Goal: Task Accomplishment & Management: Manage account settings

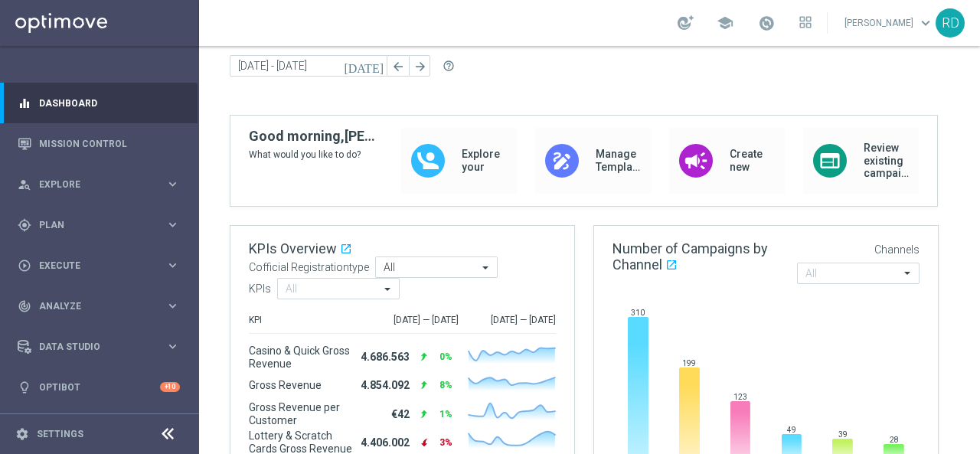
scroll to position [77, 0]
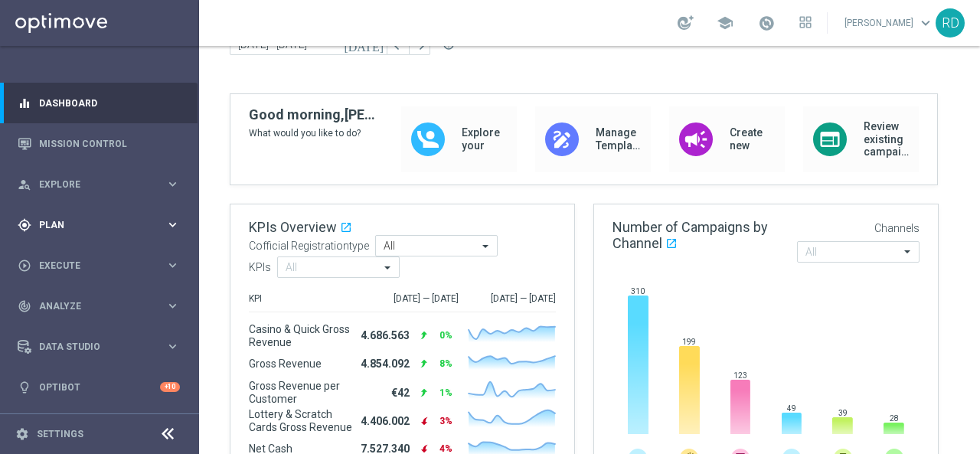
click at [43, 223] on span "Plan" at bounding box center [102, 225] width 126 height 9
click at [66, 260] on link "Target Groups" at bounding box center [99, 256] width 119 height 12
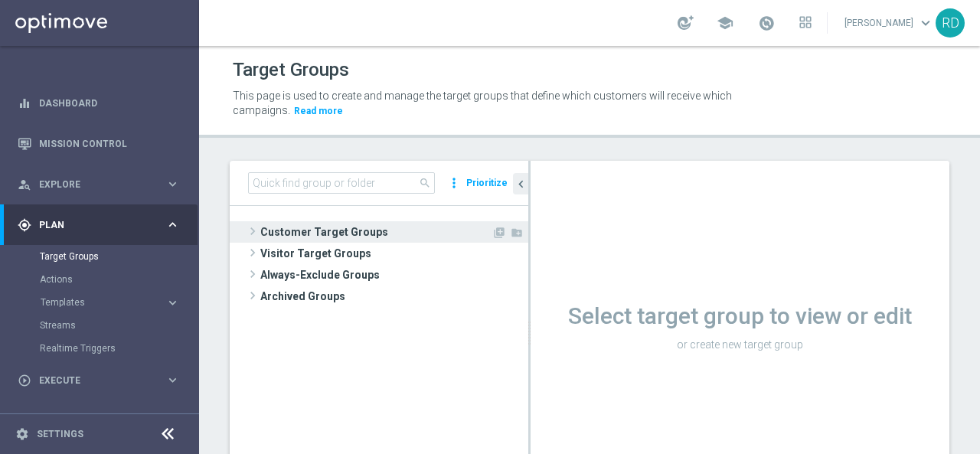
click at [257, 231] on div "Customer Target Groups library_add create_new_folder" at bounding box center [386, 231] width 283 height 21
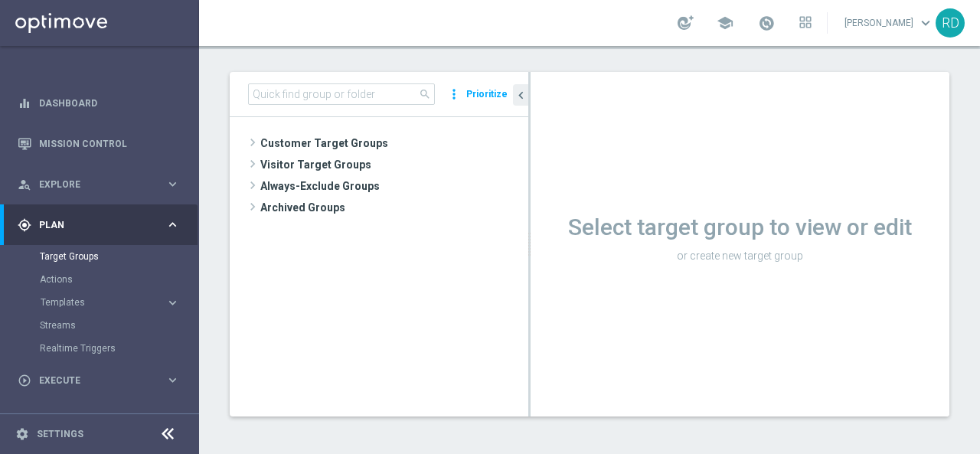
scroll to position [90, 0]
click at [255, 140] on span at bounding box center [252, 142] width 15 height 18
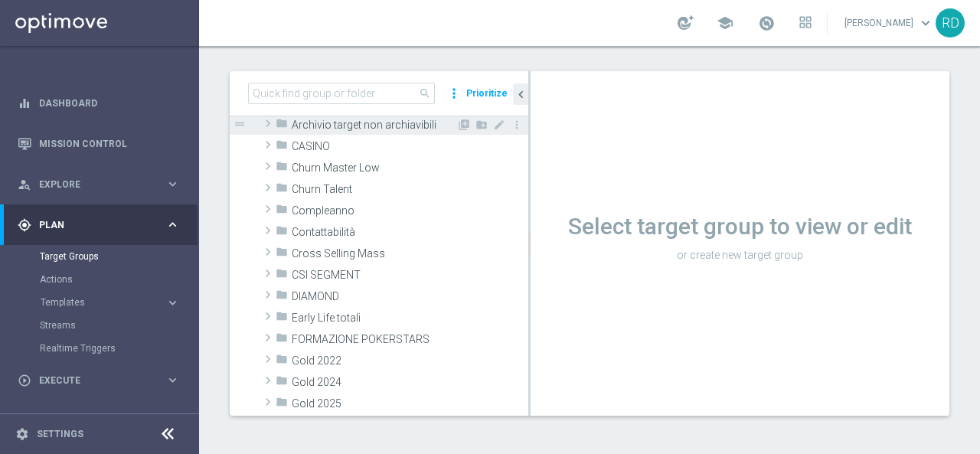
scroll to position [153, 0]
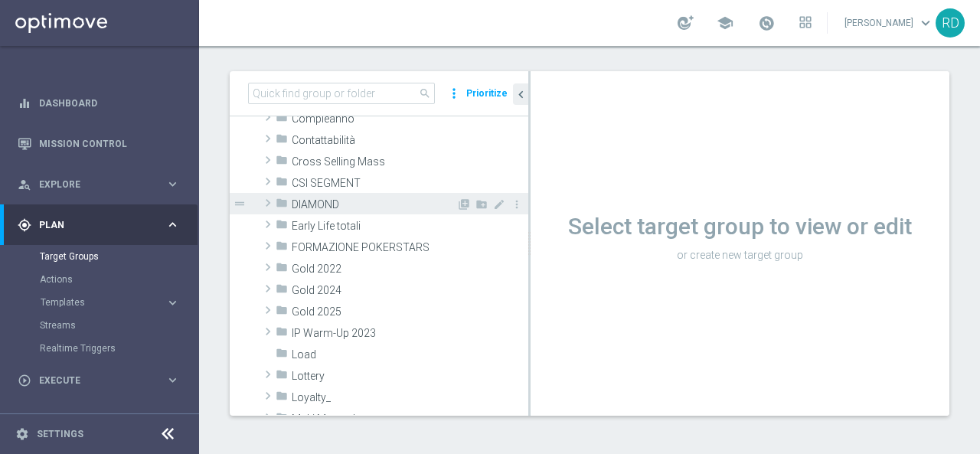
click at [267, 205] on span at bounding box center [267, 203] width 15 height 18
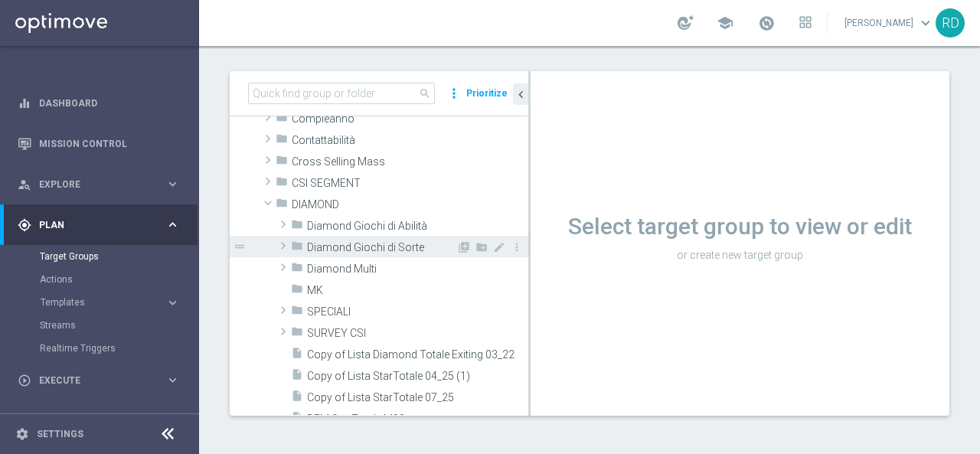
click at [358, 247] on span "Diamond Giochi di Sorte" at bounding box center [381, 247] width 149 height 13
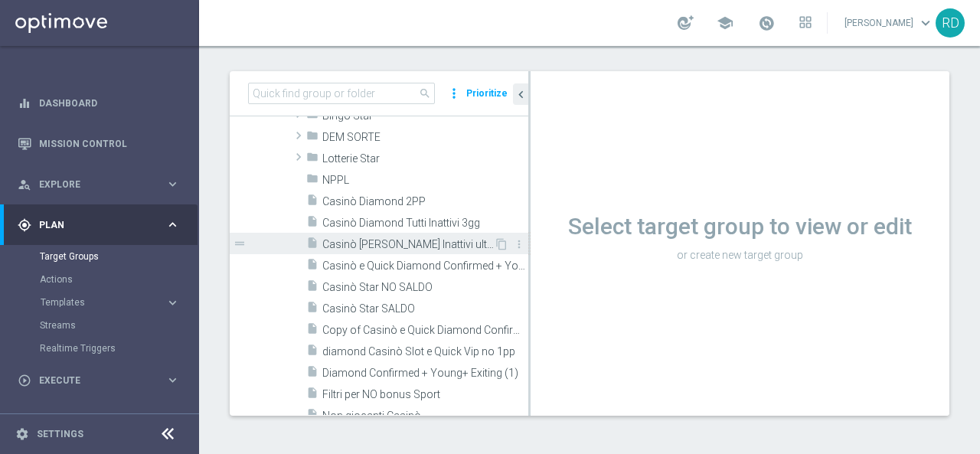
scroll to position [230, 0]
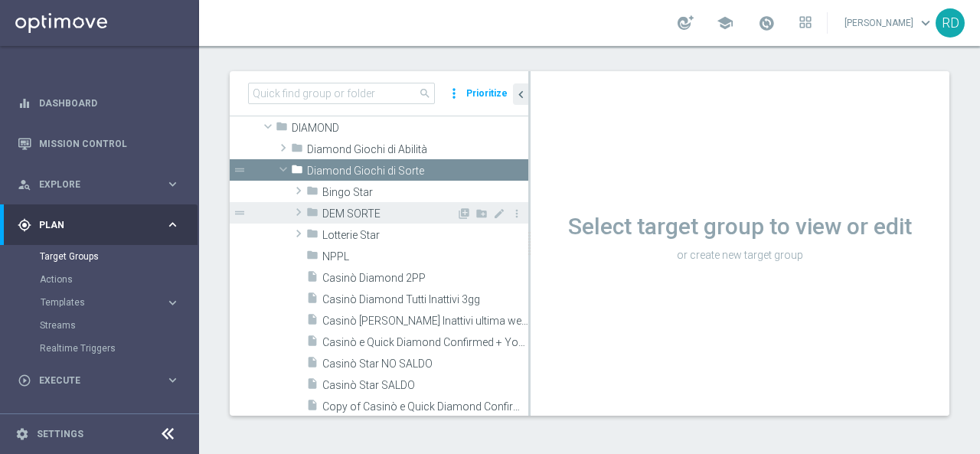
click at [296, 211] on span at bounding box center [298, 212] width 15 height 18
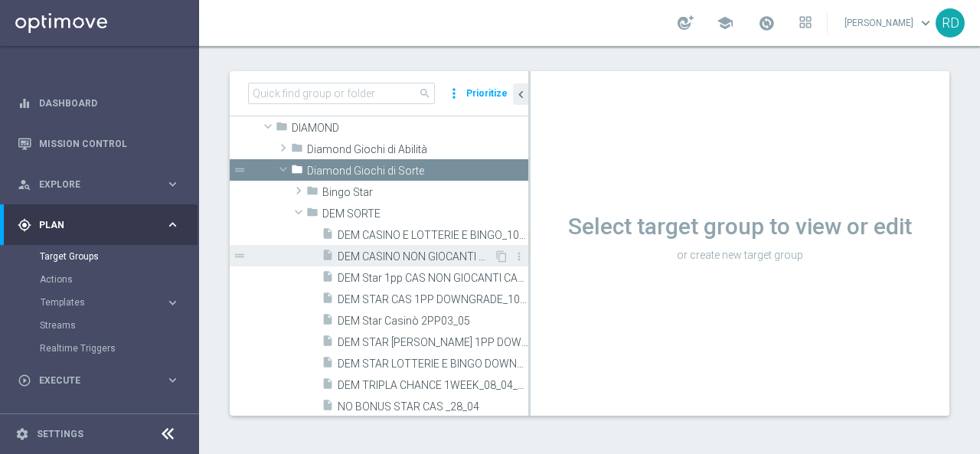
click at [387, 257] on span "DEM CASINO NON GIOCANTI M8_25_08" at bounding box center [416, 256] width 156 height 13
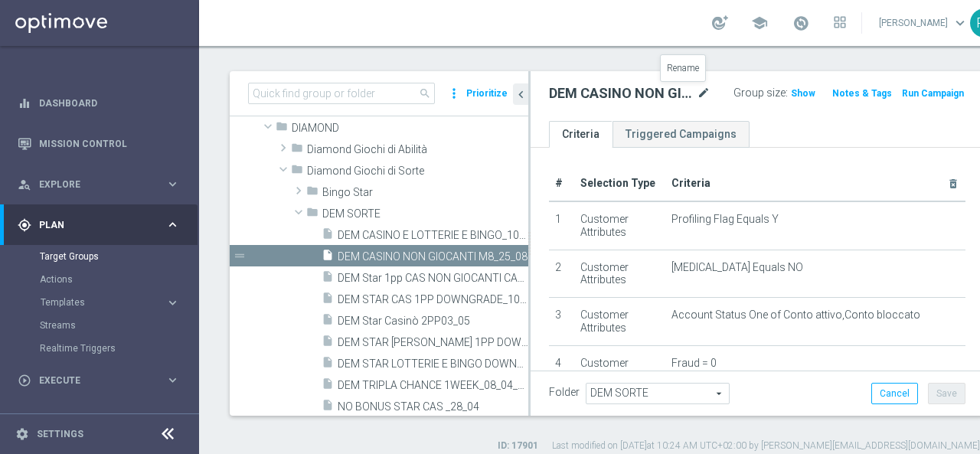
click at [697, 96] on icon "mode_edit" at bounding box center [704, 93] width 14 height 18
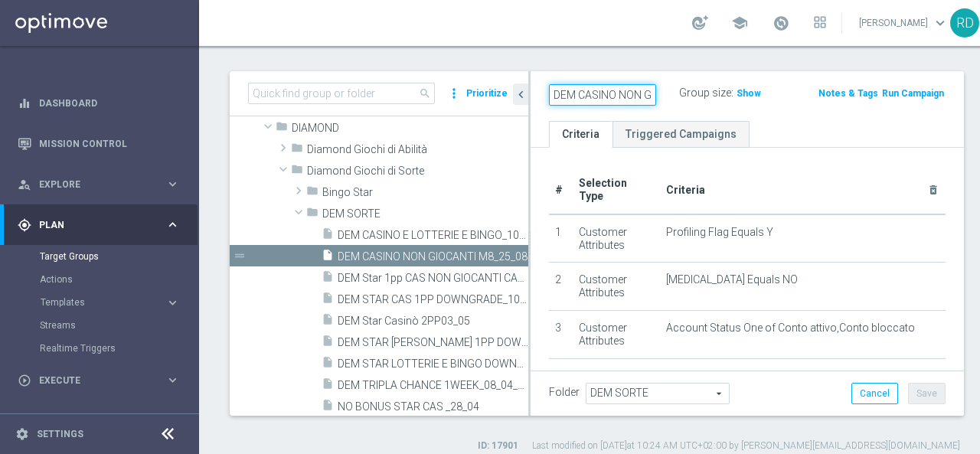
scroll to position [0, 107]
click at [617, 93] on input "DEM CASINO NON GIOCANTI M8_25_08" at bounding box center [602, 94] width 107 height 21
click at [603, 93] on input "DEM CASINO NON GIOCANTI M8_25_08" at bounding box center [602, 94] width 107 height 21
type input "DEM CASINO NON GIOCANTI M9_8_09"
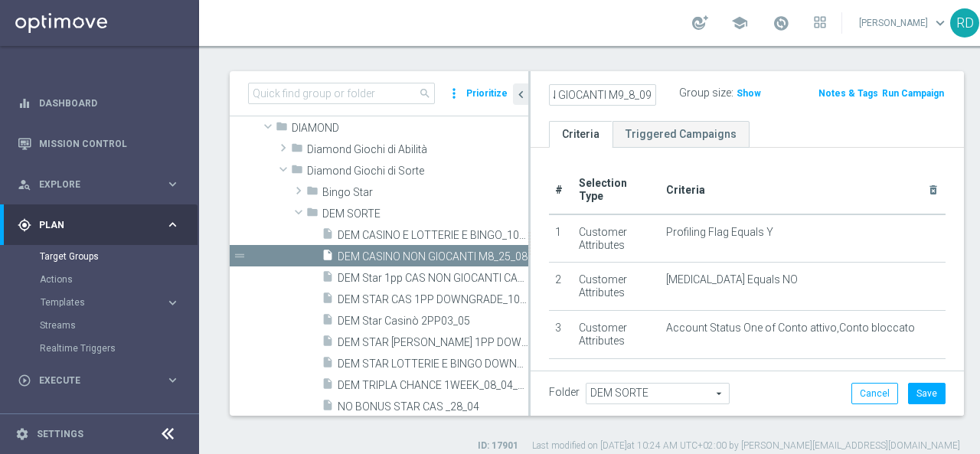
scroll to position [0, 0]
click at [771, 114] on div "DEM CASINO NON GIOCANTI M9_8_09 Group size : Show Notes & Tags Run Campaign" at bounding box center [748, 96] width 434 height 50
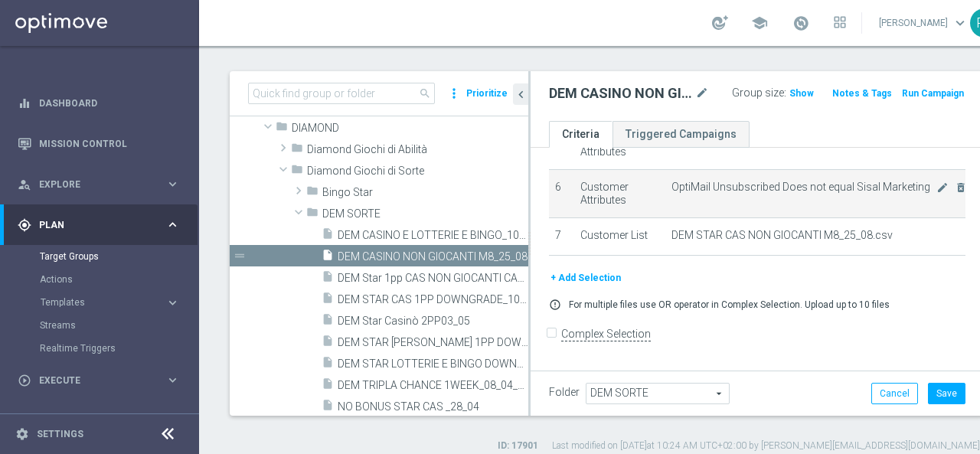
scroll to position [277, 0]
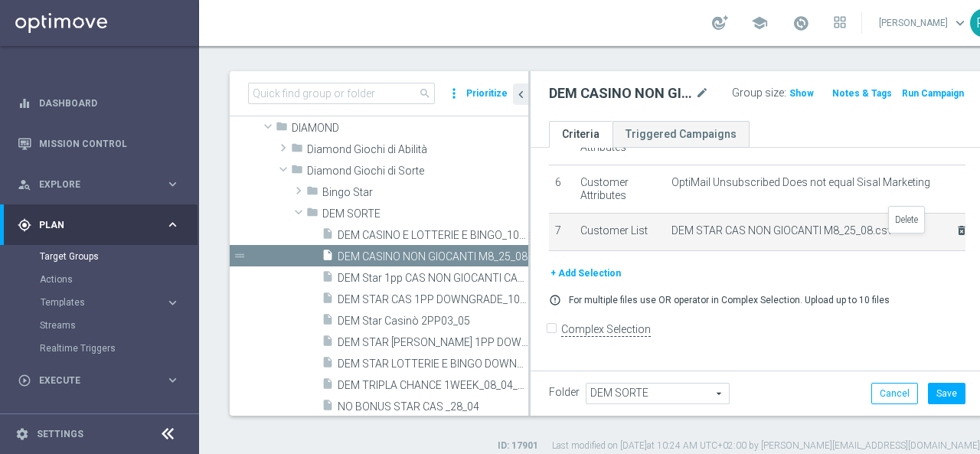
click at [956, 237] on icon "delete_forever" at bounding box center [962, 230] width 12 height 12
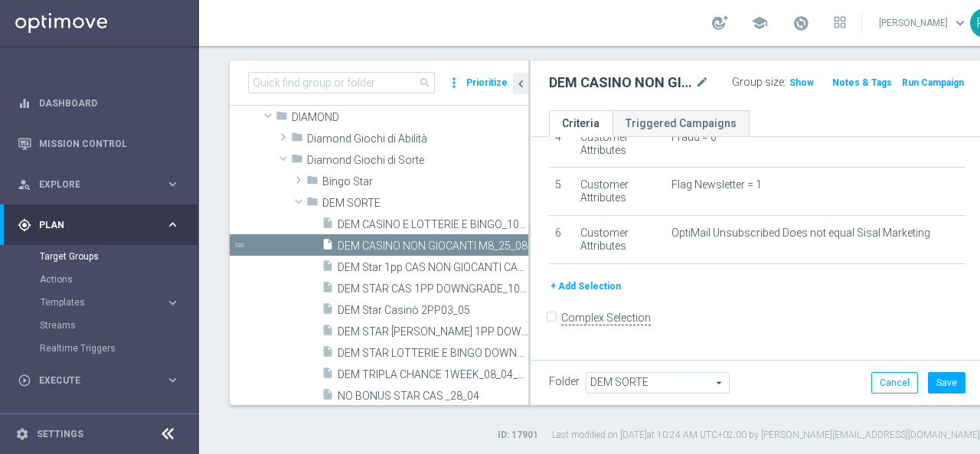
scroll to position [103, 0]
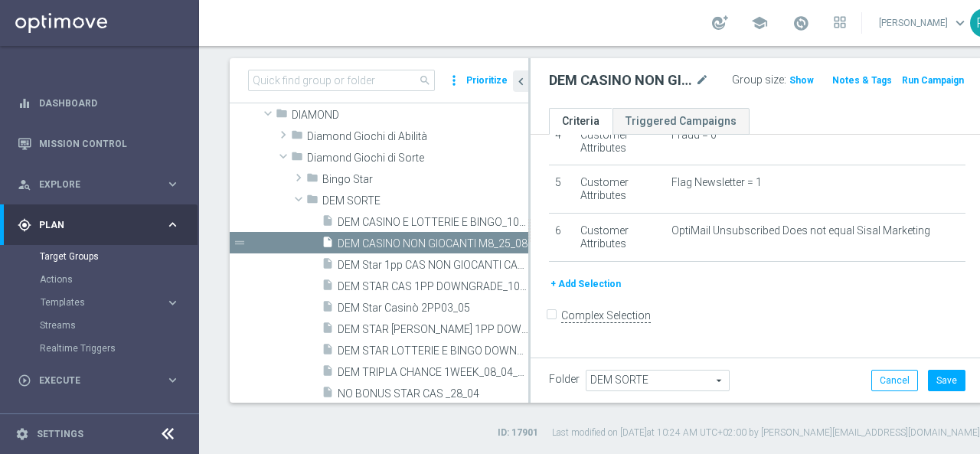
click at [581, 291] on button "+ Add Selection" at bounding box center [586, 284] width 74 height 17
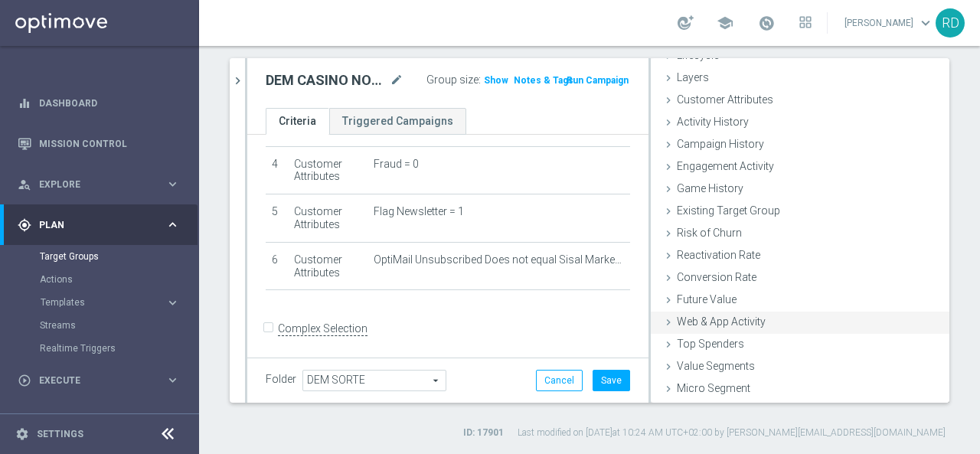
scroll to position [70, 0]
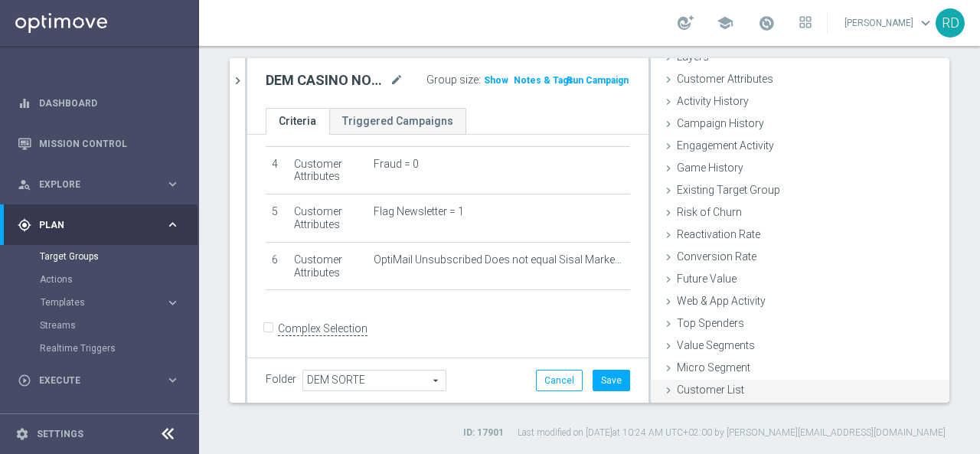
click at [703, 390] on span "Customer List" at bounding box center [710, 390] width 67 height 12
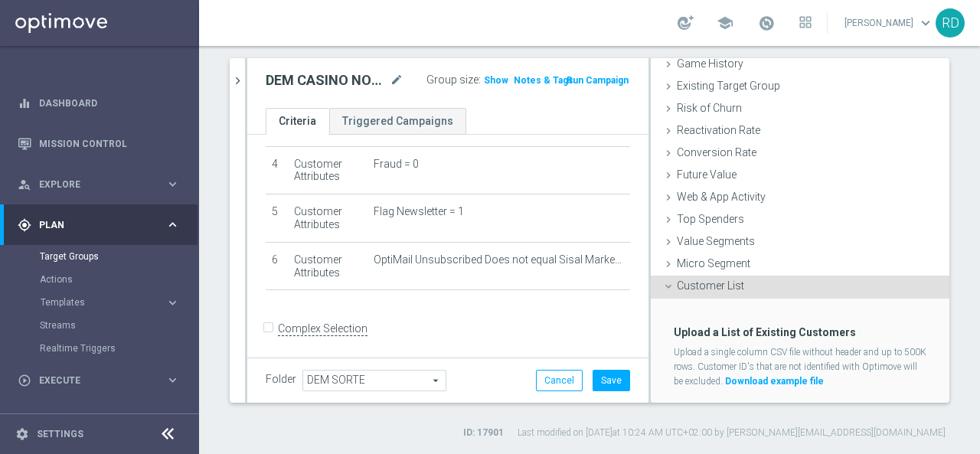
scroll to position [210, 0]
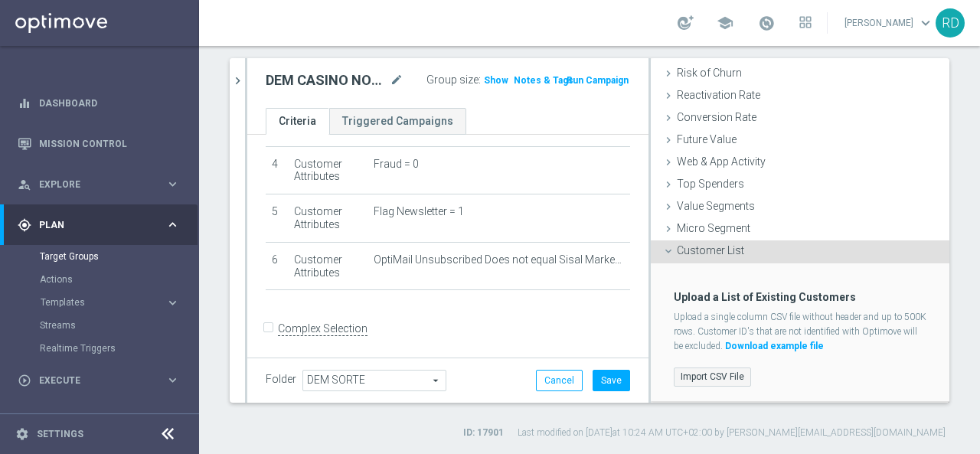
click at [692, 370] on label "Import CSV File" at bounding box center [712, 377] width 77 height 19
click at [0, 0] on input "Import CSV File" at bounding box center [0, 0] width 0 height 0
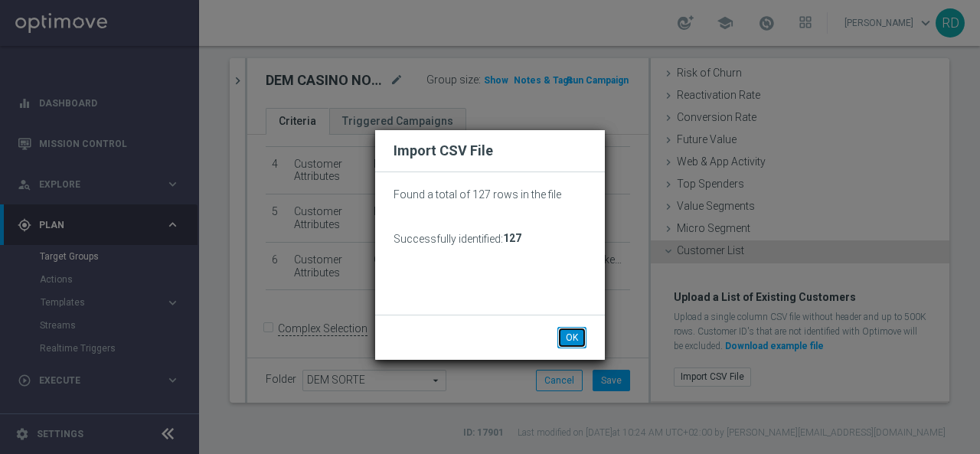
click at [567, 330] on button "OK" at bounding box center [572, 337] width 29 height 21
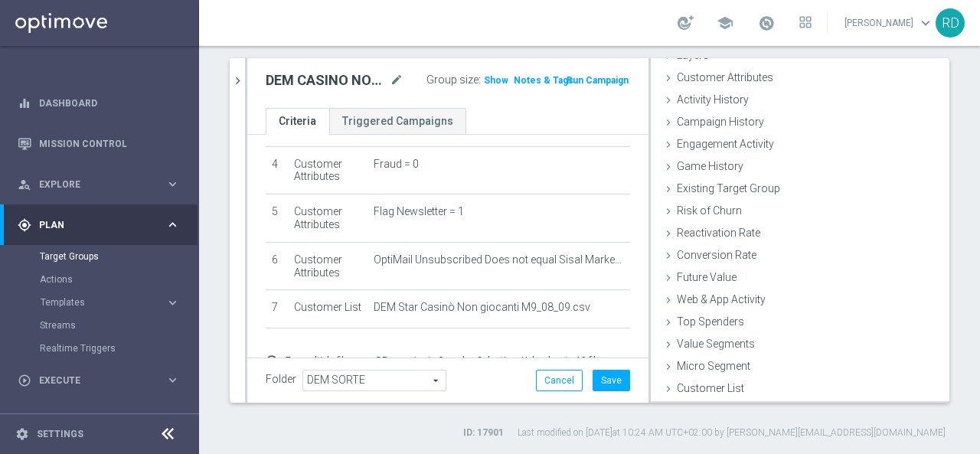
scroll to position [70, 0]
click at [603, 378] on button "Save" at bounding box center [612, 380] width 38 height 21
click at [484, 80] on span "Show" at bounding box center [496, 80] width 25 height 11
click at [485, 80] on span "121" at bounding box center [494, 82] width 19 height 15
click at [74, 188] on span "Explore" at bounding box center [102, 184] width 126 height 9
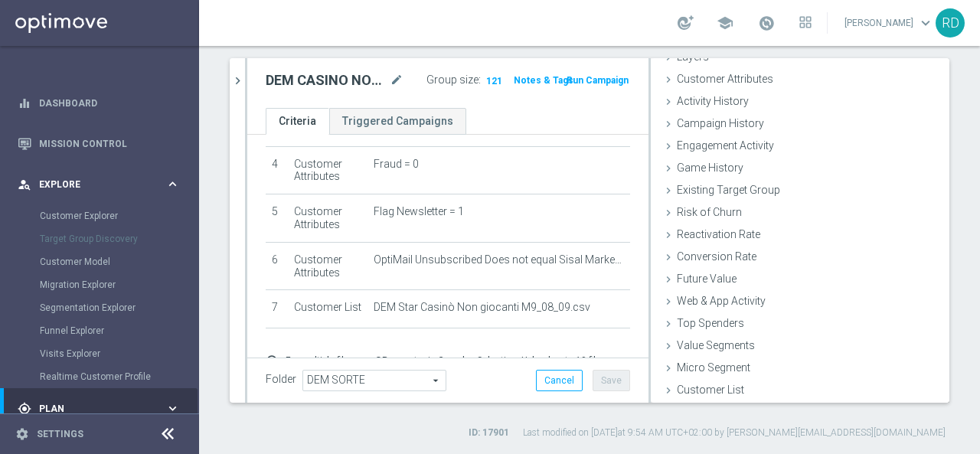
scroll to position [153, 0]
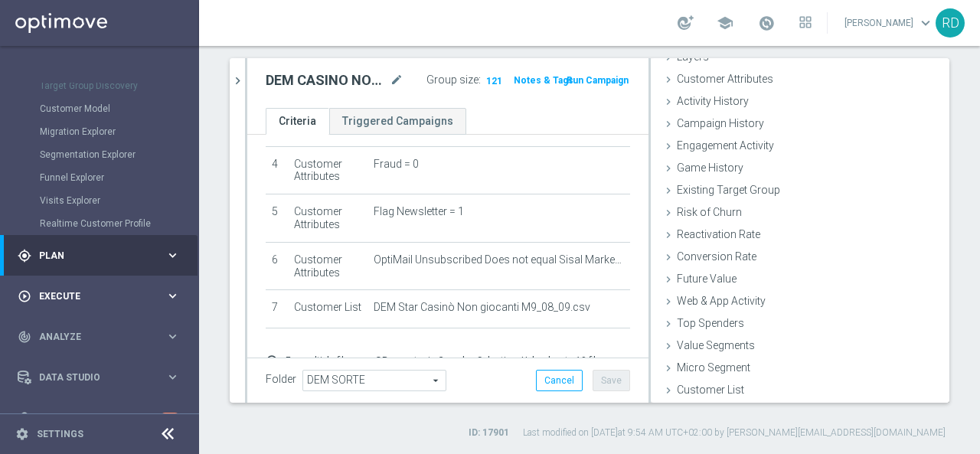
click at [52, 293] on span "Execute" at bounding box center [102, 296] width 126 height 9
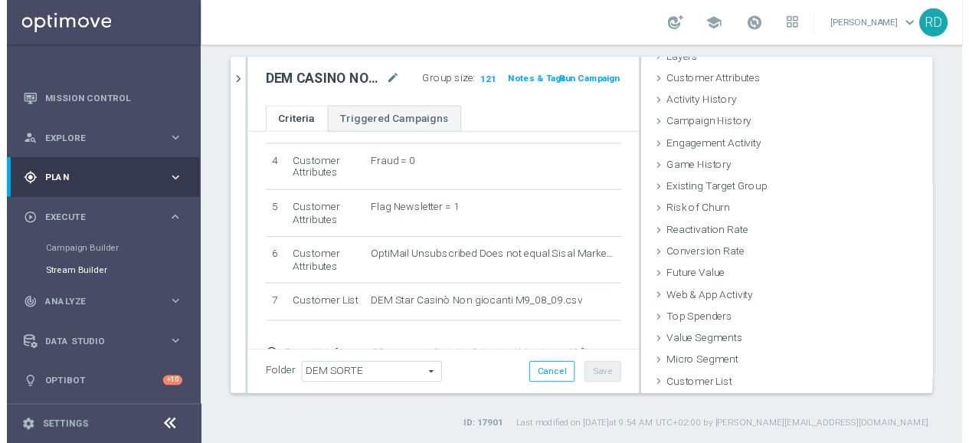
scroll to position [43, 0]
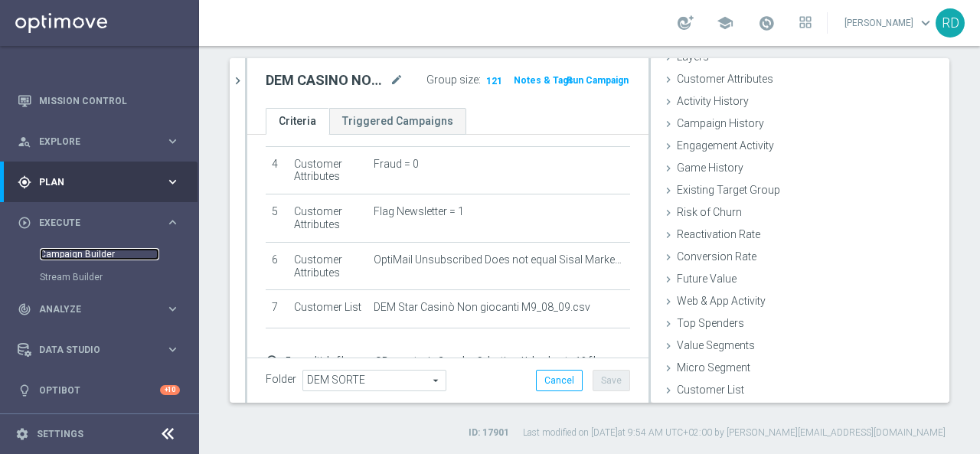
click at [67, 252] on link "Campaign Builder" at bounding box center [99, 254] width 119 height 12
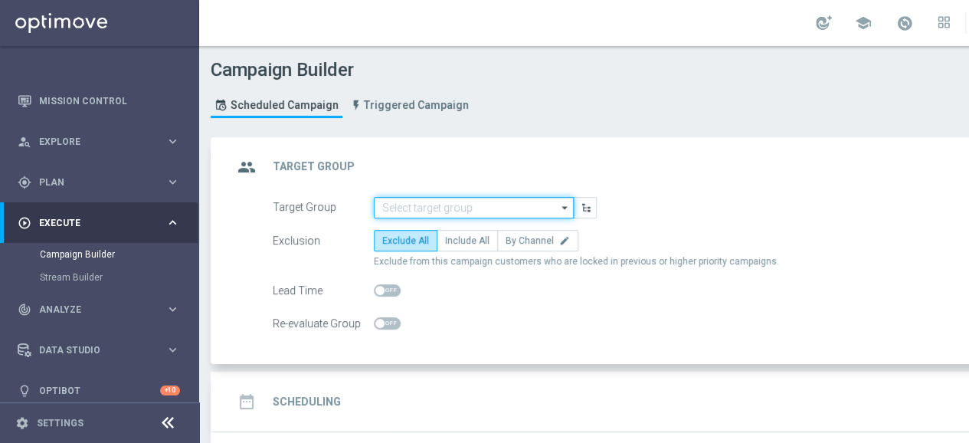
click at [421, 205] on input at bounding box center [474, 207] width 200 height 21
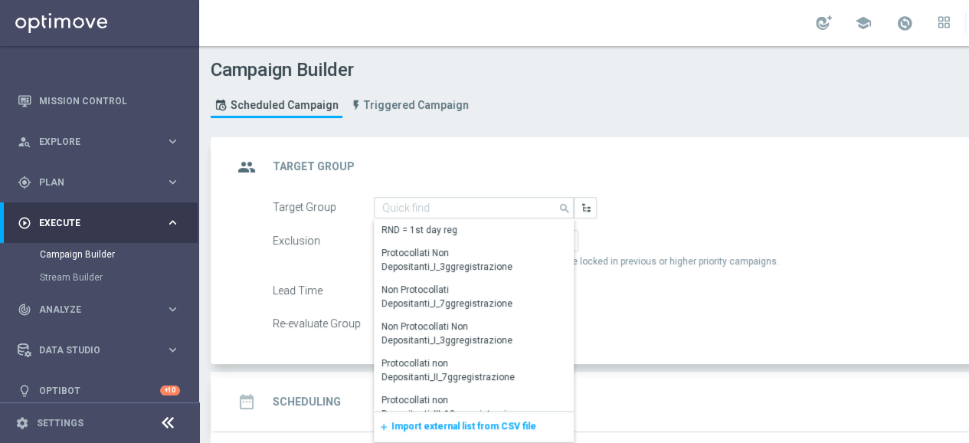
click at [415, 422] on span "Import external list from CSV file" at bounding box center [463, 426] width 145 height 11
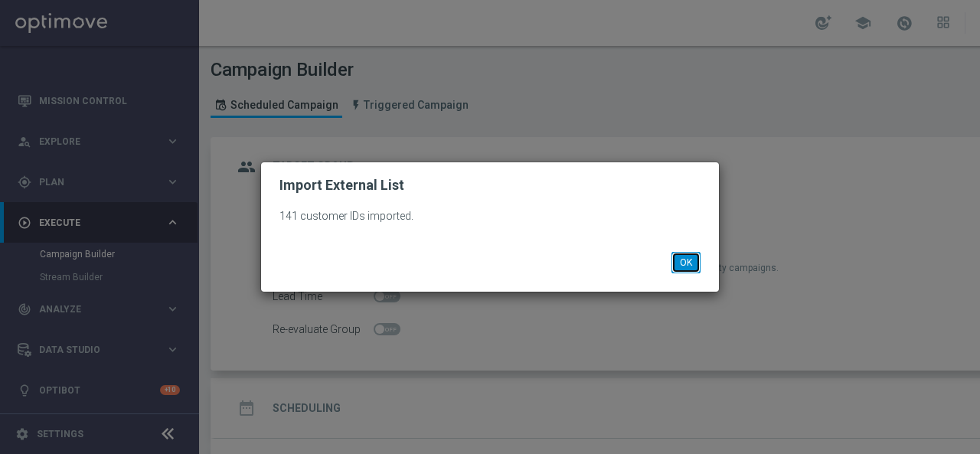
click at [685, 262] on button "OK" at bounding box center [686, 262] width 29 height 21
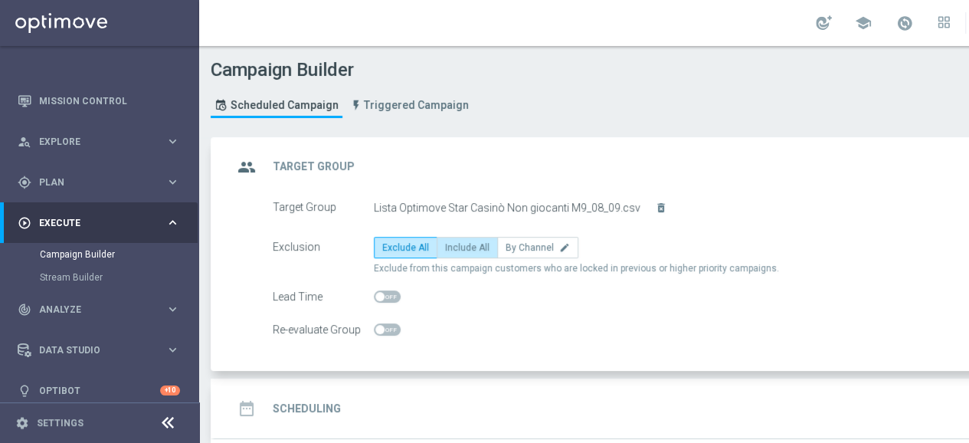
click at [476, 238] on label "Include All" at bounding box center [467, 247] width 61 height 21
click at [455, 245] on input "Include All" at bounding box center [450, 250] width 10 height 10
radio input "true"
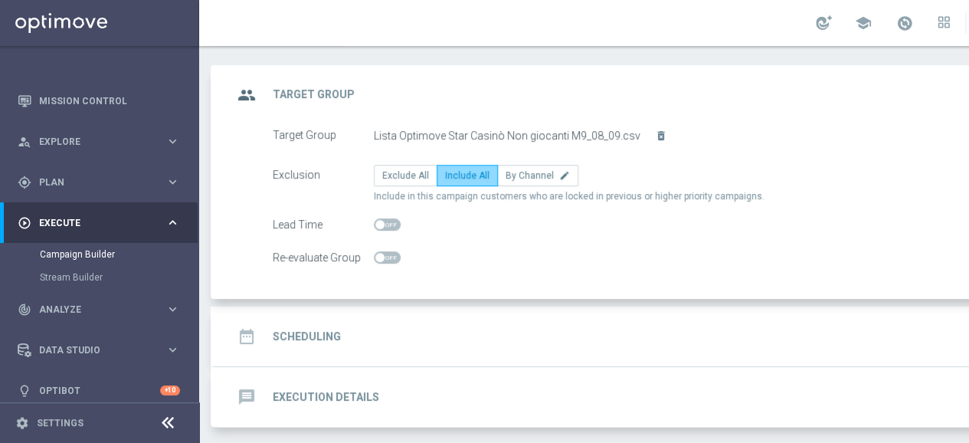
scroll to position [124, 0]
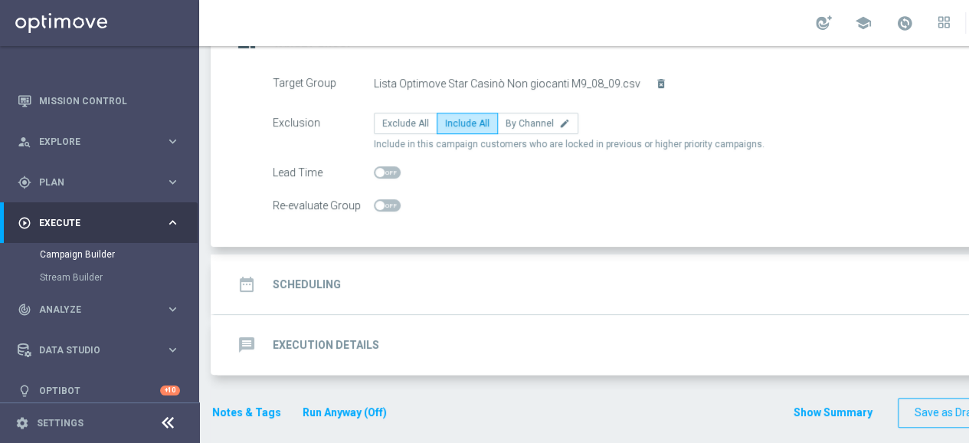
click at [324, 277] on h2 "Scheduling" at bounding box center [307, 284] width 68 height 15
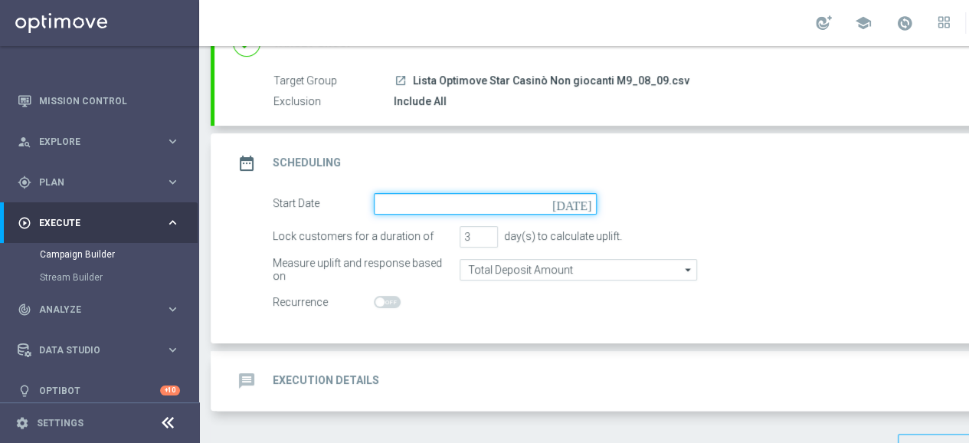
click at [427, 201] on input at bounding box center [485, 203] width 223 height 21
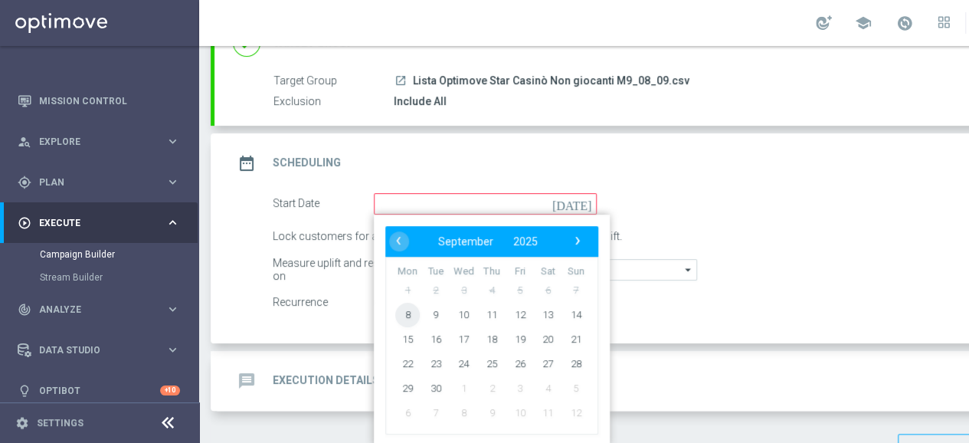
click at [404, 306] on span "8" at bounding box center [407, 314] width 25 height 25
type input "08 Sep 2025"
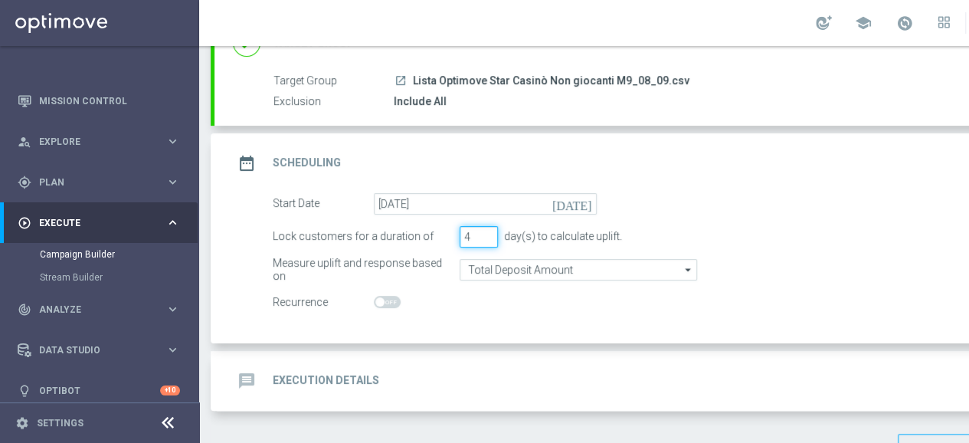
click at [487, 232] on input "4" at bounding box center [479, 236] width 38 height 21
type input "5"
click at [487, 232] on input "5" at bounding box center [479, 236] width 38 height 21
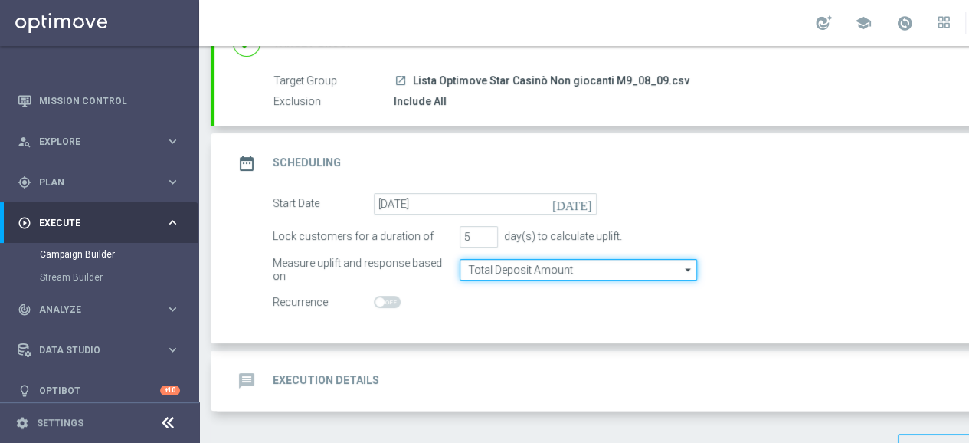
click at [480, 269] on input "Total Deposit Amount" at bounding box center [578, 269] width 237 height 21
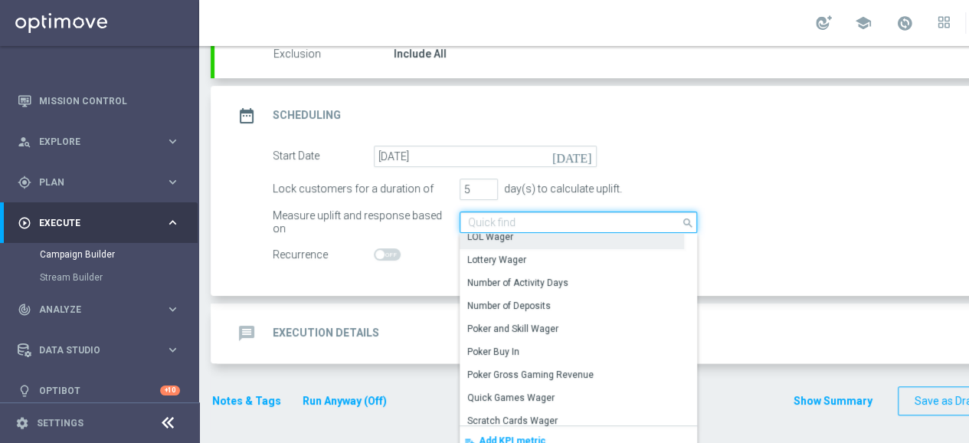
scroll to position [0, 0]
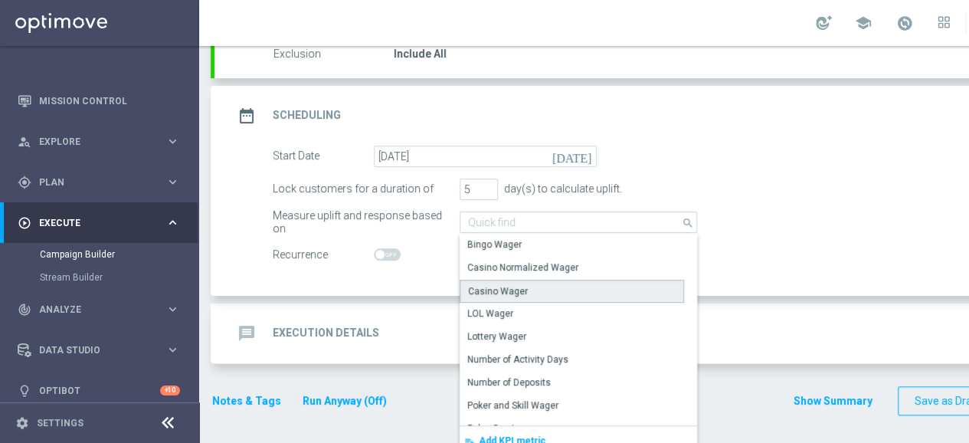
click at [476, 280] on div "Casino Wager" at bounding box center [572, 291] width 224 height 23
type input "Casino Wager"
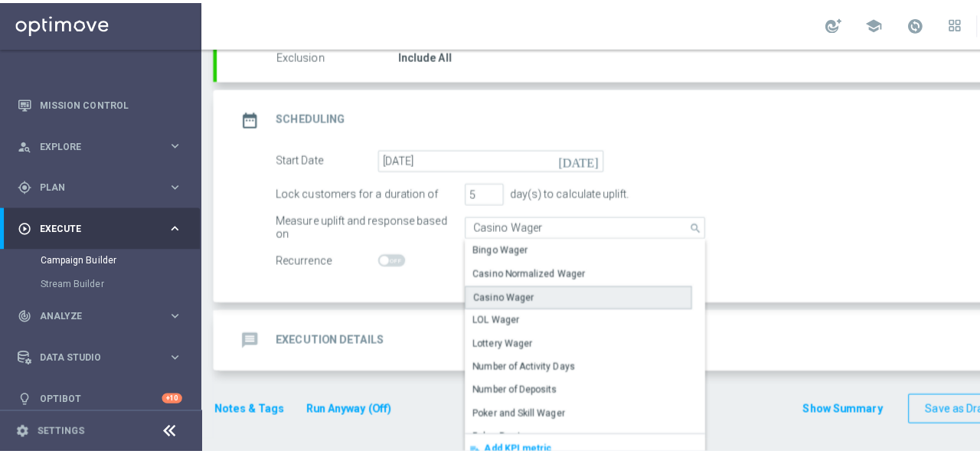
scroll to position [161, 0]
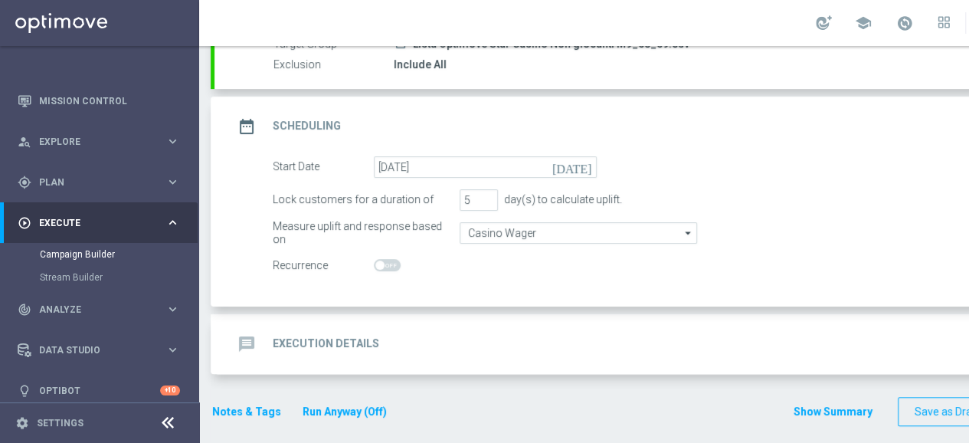
click at [440, 259] on switch at bounding box center [485, 265] width 223 height 13
click at [277, 336] on h2 "Execution Details" at bounding box center [326, 343] width 106 height 15
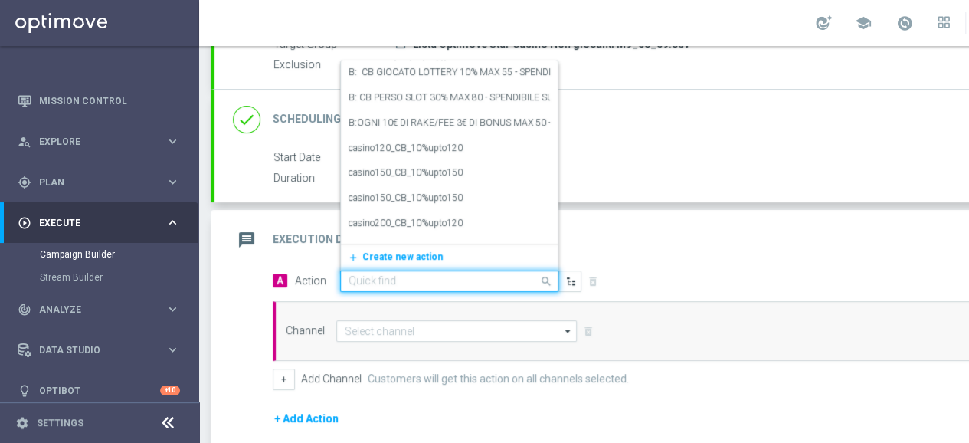
click at [362, 280] on input "text" at bounding box center [434, 281] width 171 height 13
click at [362, 258] on span "Create new action" at bounding box center [402, 256] width 80 height 11
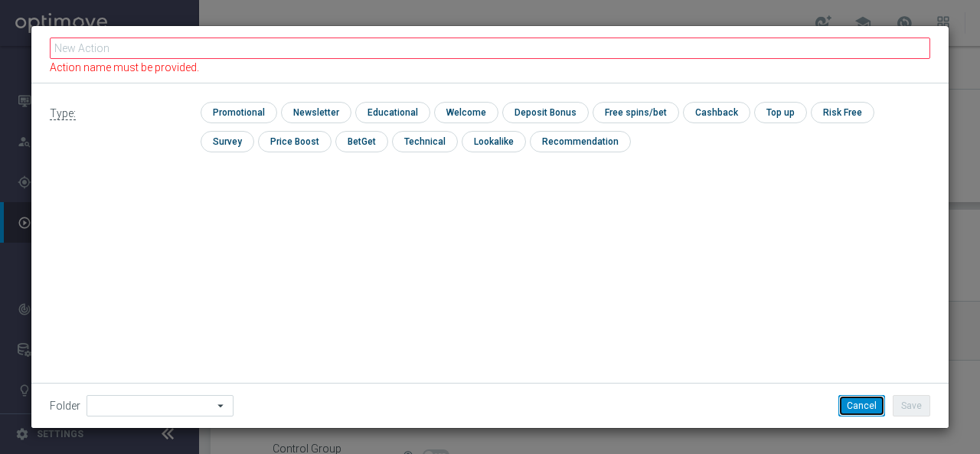
click at [845, 402] on button "Cancel" at bounding box center [862, 405] width 47 height 21
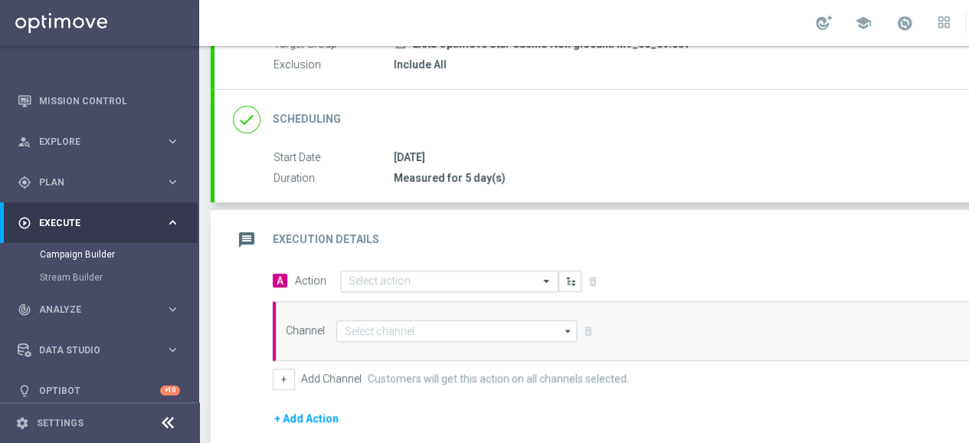
click at [417, 275] on input "text" at bounding box center [434, 281] width 171 height 13
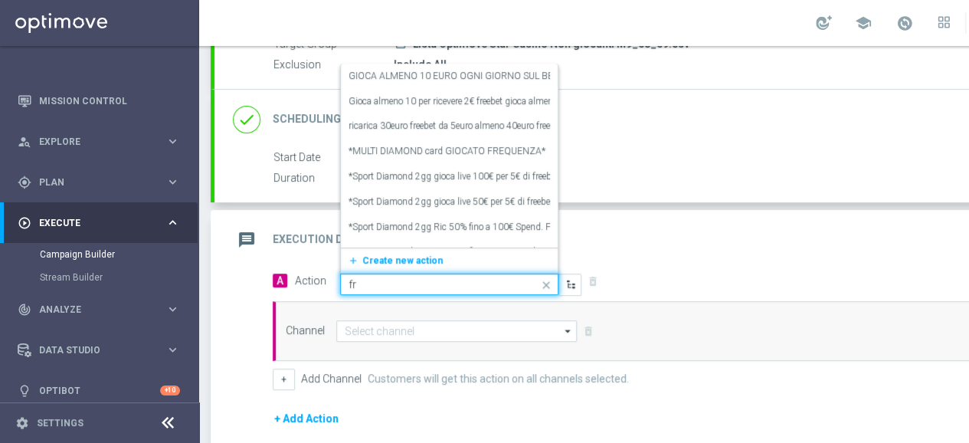
type input "f"
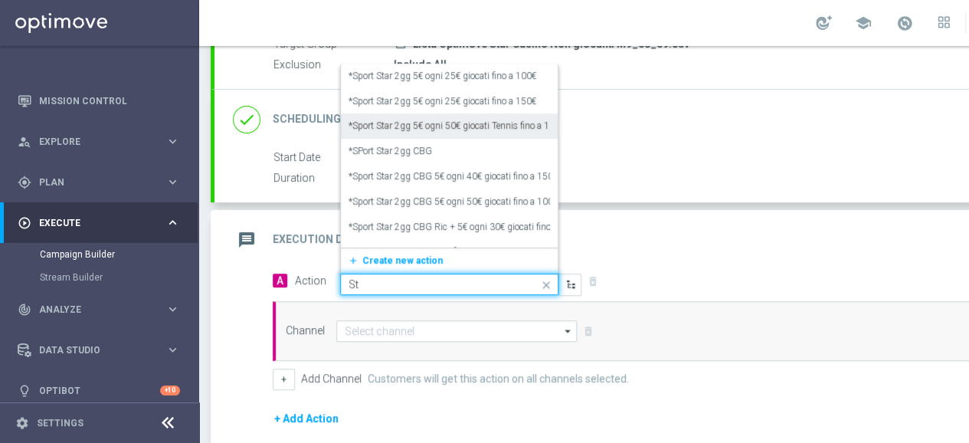
type input "S"
type input "Non gio"
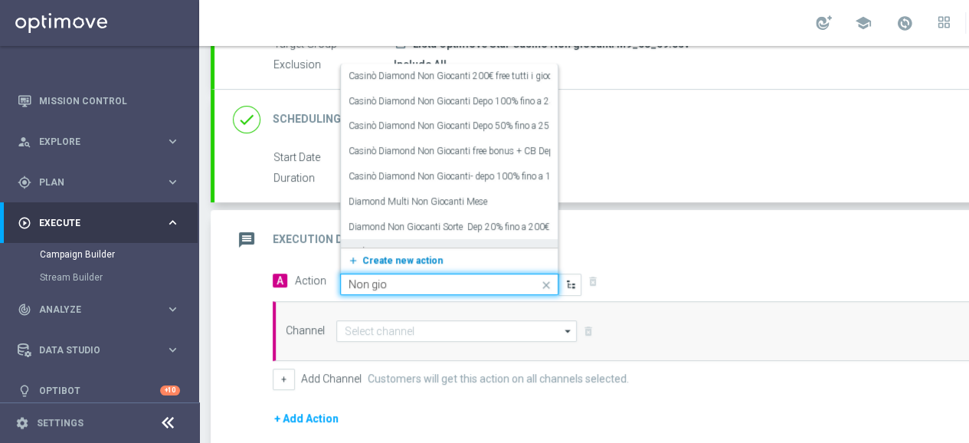
click at [374, 259] on span "Create new action" at bounding box center [402, 260] width 80 height 11
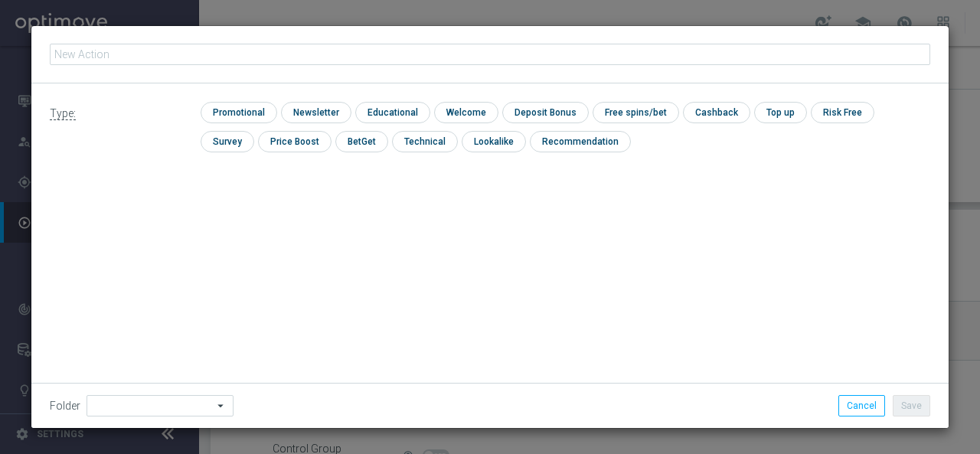
click at [202, 57] on input "text" at bounding box center [490, 54] width 881 height 21
type input "Star Casinò Non giocanti Free bonus+ promo Depo/5gg e 3gg"
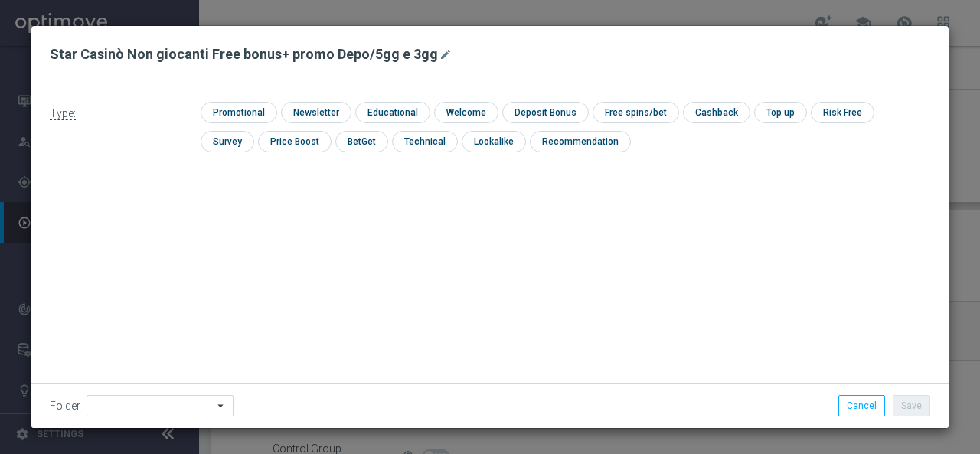
click at [291, 76] on div "Star Casinò Non giocanti Free bonus+ promo Depo/5gg e 3gg mode_edit" at bounding box center [490, 54] width 918 height 57
click at [220, 109] on input "checkbox" at bounding box center [237, 112] width 73 height 21
checkbox input "true"
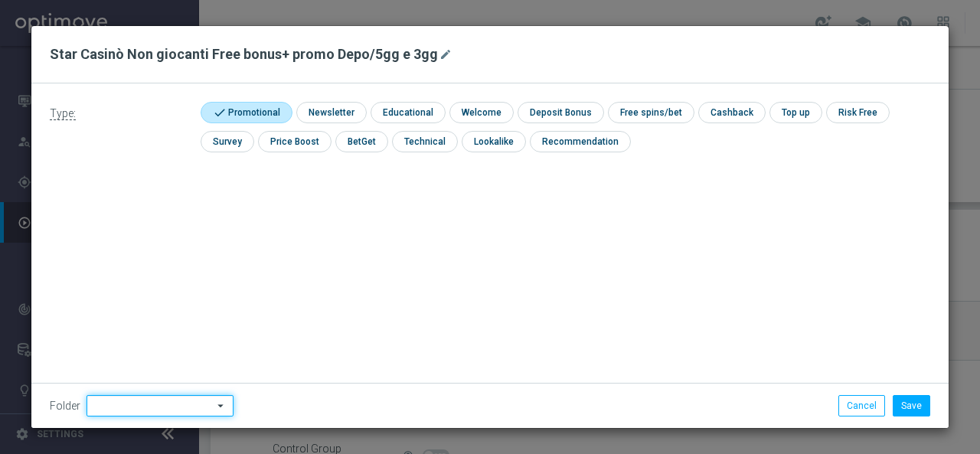
click at [115, 398] on input at bounding box center [160, 405] width 147 height 21
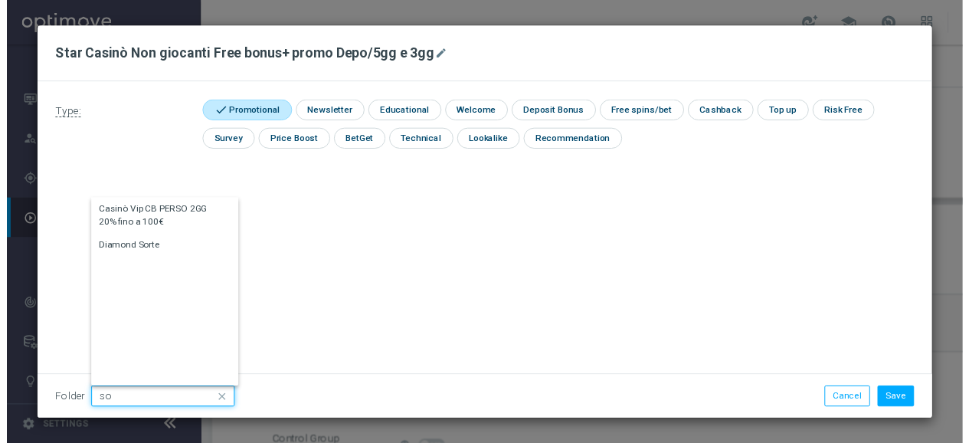
scroll to position [0, 0]
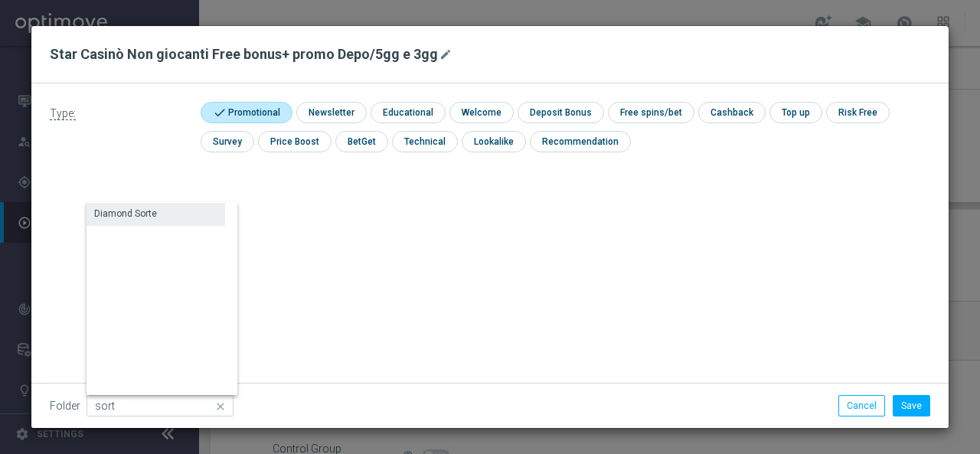
click at [139, 216] on div "Diamond Sorte" at bounding box center [125, 214] width 63 height 14
type input "Diamond Sorte"
click at [317, 277] on div "Type: check Promotional check Newsletter check Educational check Welcome check …" at bounding box center [490, 255] width 918 height 345
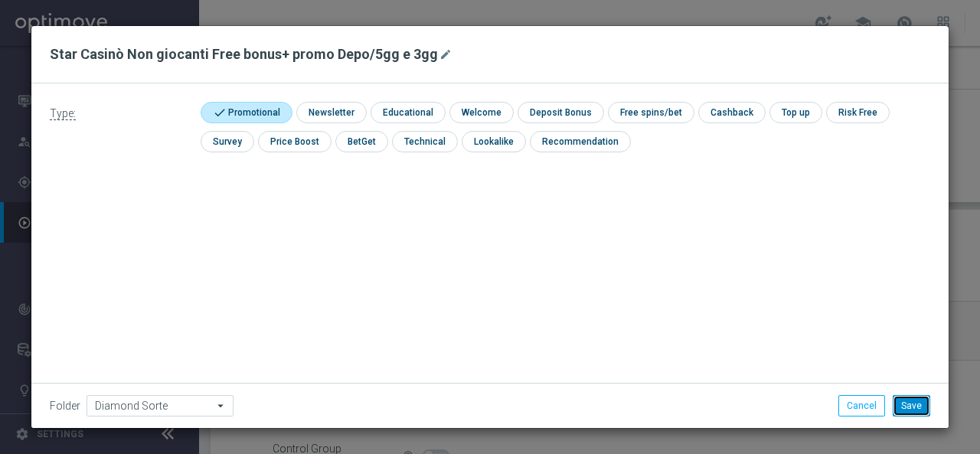
click at [908, 402] on button "Save" at bounding box center [912, 405] width 38 height 21
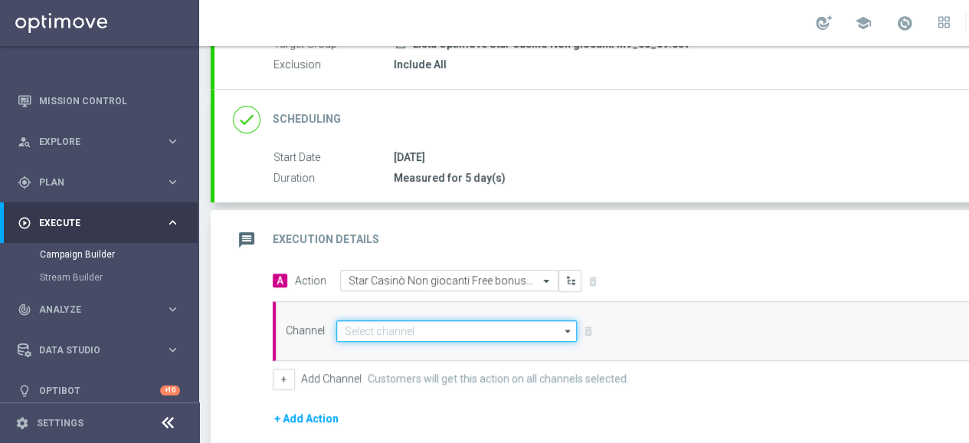
click at [409, 330] on input at bounding box center [456, 330] width 241 height 21
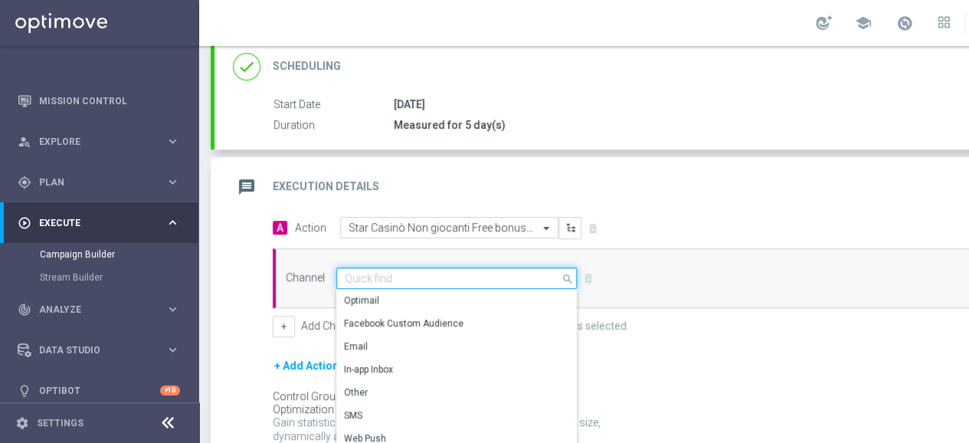
scroll to position [237, 0]
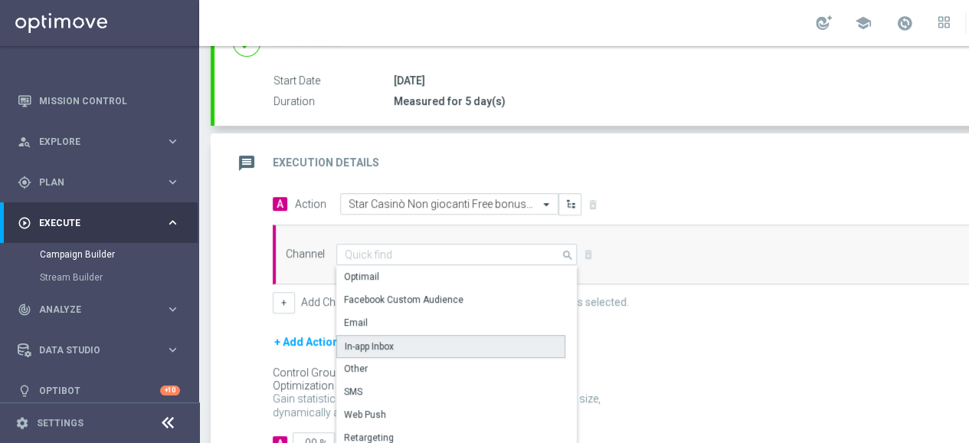
click at [397, 342] on div "In-app Inbox" at bounding box center [450, 346] width 229 height 23
type input "In-app Inbox"
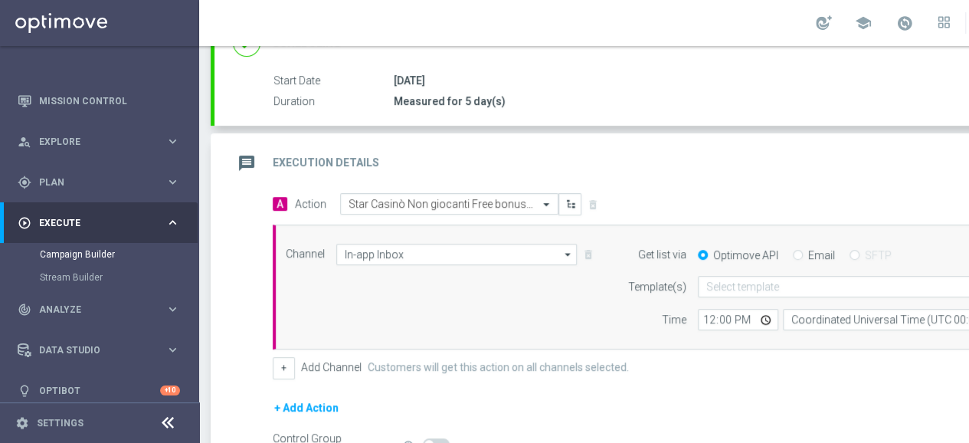
click at [794, 252] on input "Email" at bounding box center [798, 256] width 10 height 10
radio input "true"
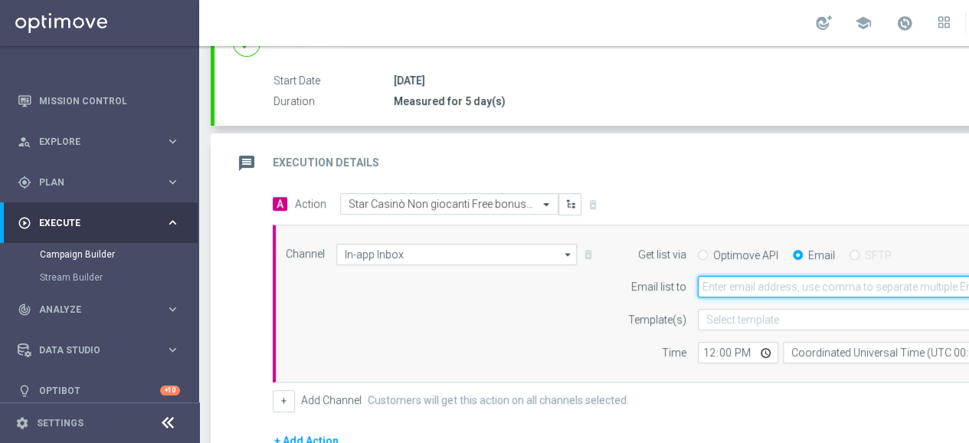
click at [719, 282] on input "email" at bounding box center [881, 286] width 366 height 21
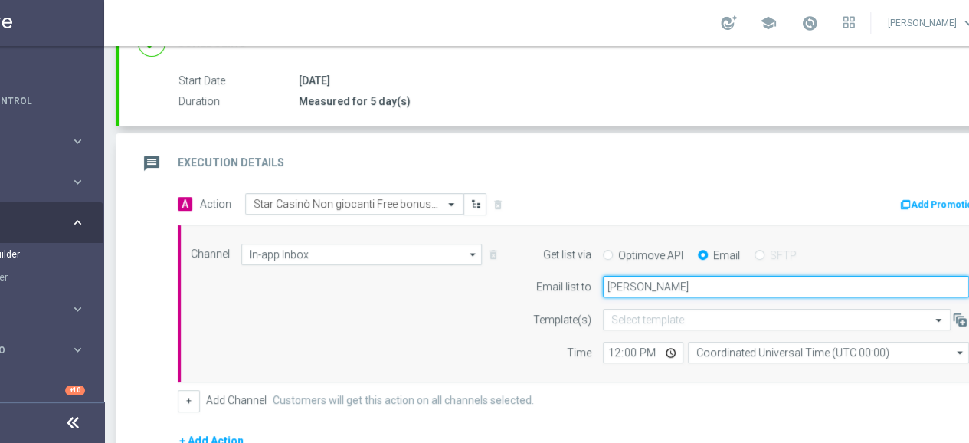
type input "rossana.deangelis@sisal.it"
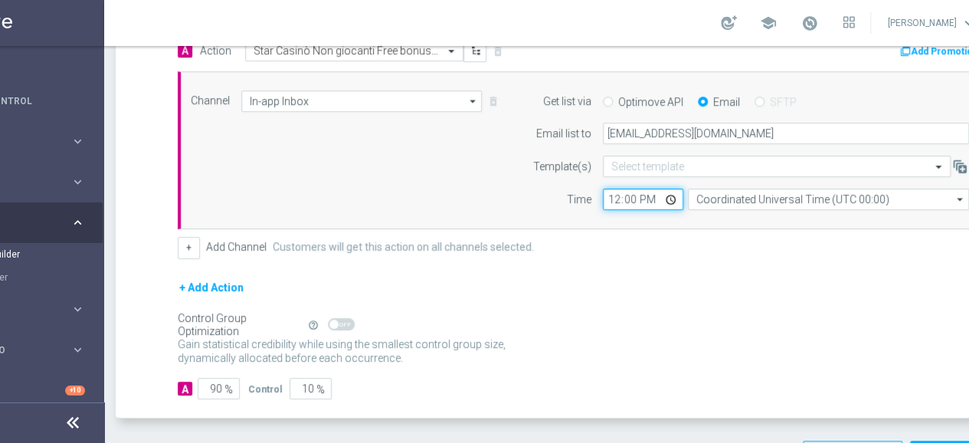
click at [612, 201] on input "12:00" at bounding box center [643, 198] width 80 height 21
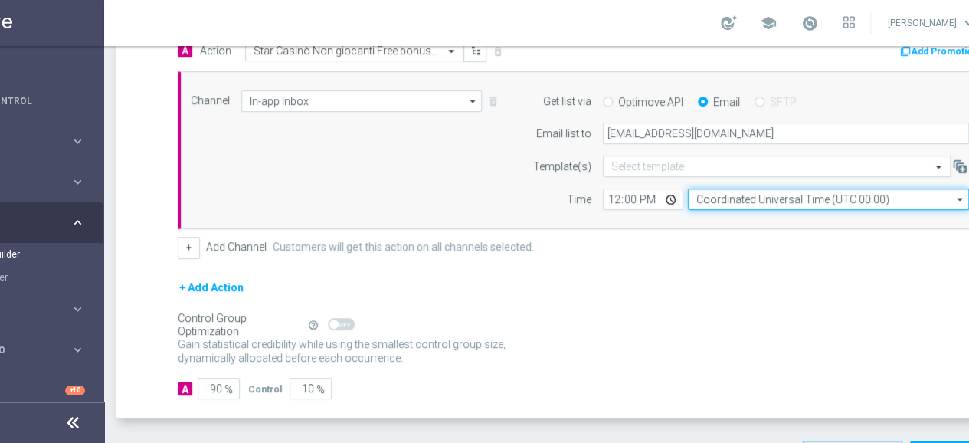
click at [723, 198] on input "Coordinated Universal Time (UTC 00:00)" at bounding box center [828, 198] width 281 height 21
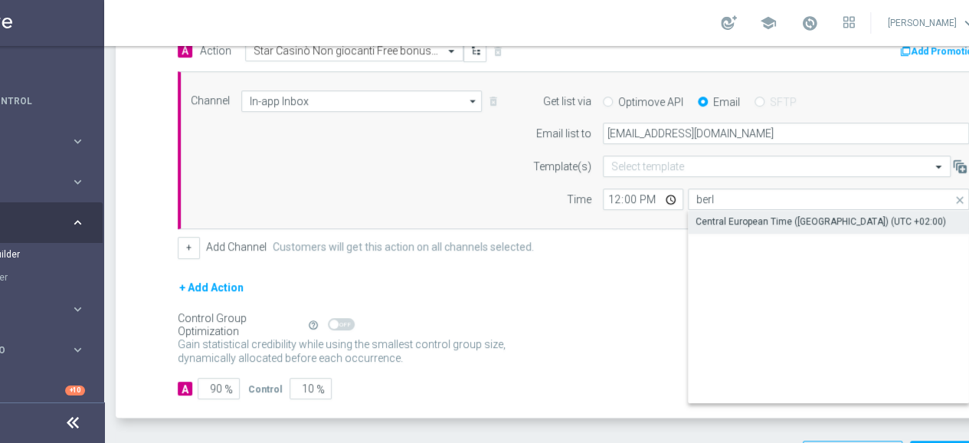
click at [720, 215] on div "Central European Time (Berlin) (UTC +02:00)" at bounding box center [821, 221] width 250 height 14
type input "Central European Time (Berlin) (UTC +02:00)"
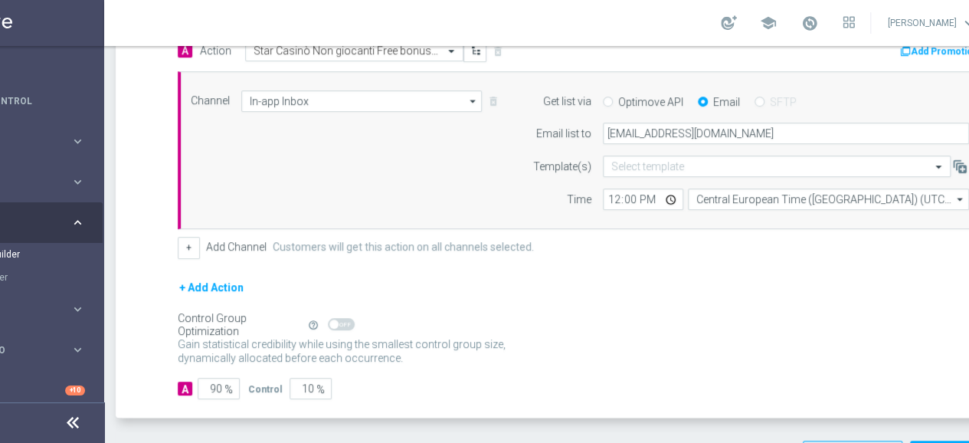
click at [407, 167] on div "Channel In-app Inbox In-app Inbox arrow_drop_down Show Selected 1 of 20 Optimail" at bounding box center [579, 150] width 801 height 120
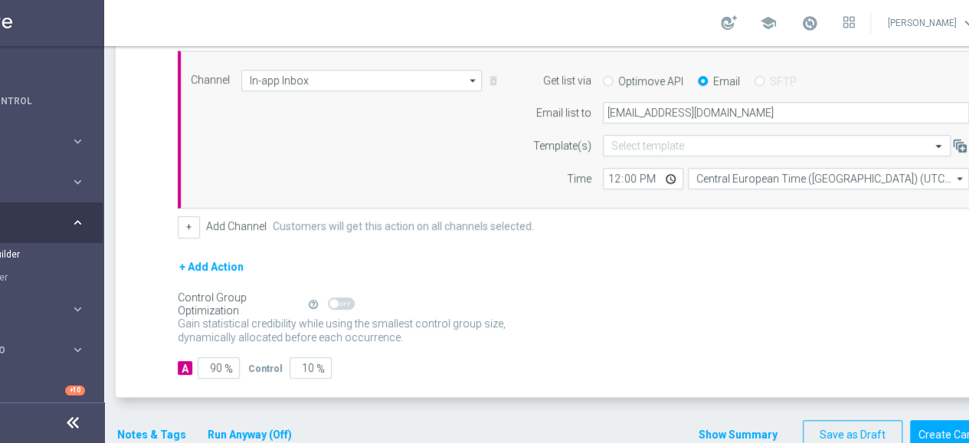
scroll to position [432, 0]
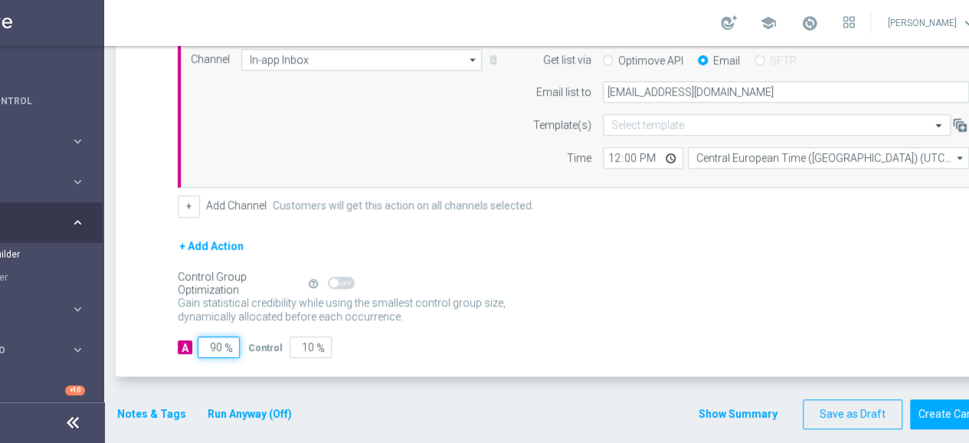
click at [211, 340] on input "90" at bounding box center [219, 346] width 42 height 21
type input "1"
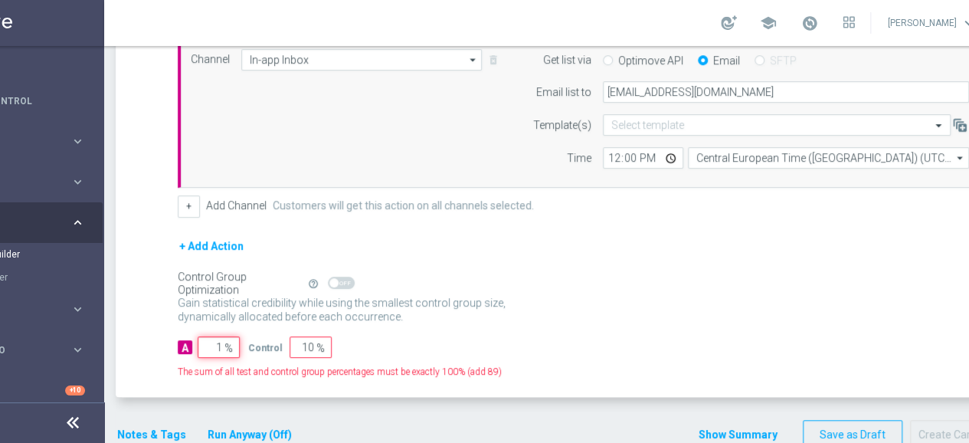
type input "99"
type input "10"
type input "90"
type input "100"
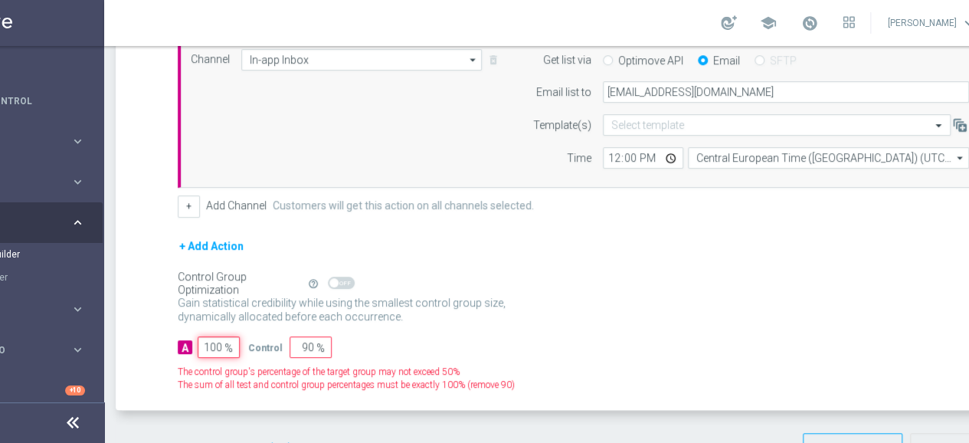
type input "0"
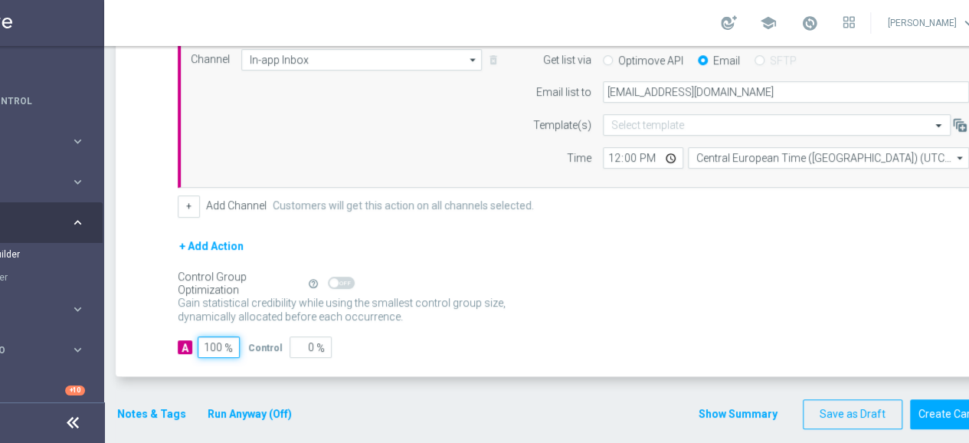
type input "100"
click at [447, 292] on div "Gain statistical credibility while using the smallest control group size, dynam…" at bounding box center [583, 310] width 810 height 37
click at [143, 404] on button "Notes & Tags" at bounding box center [152, 413] width 72 height 19
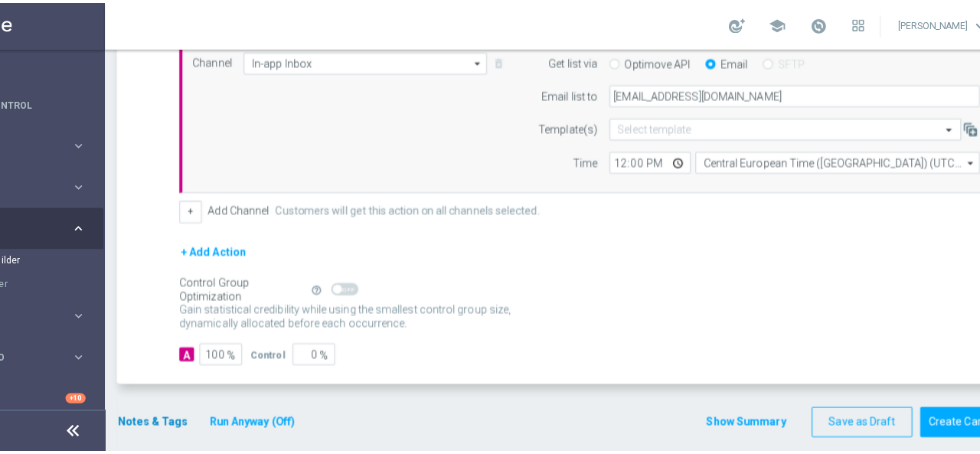
scroll to position [0, 95]
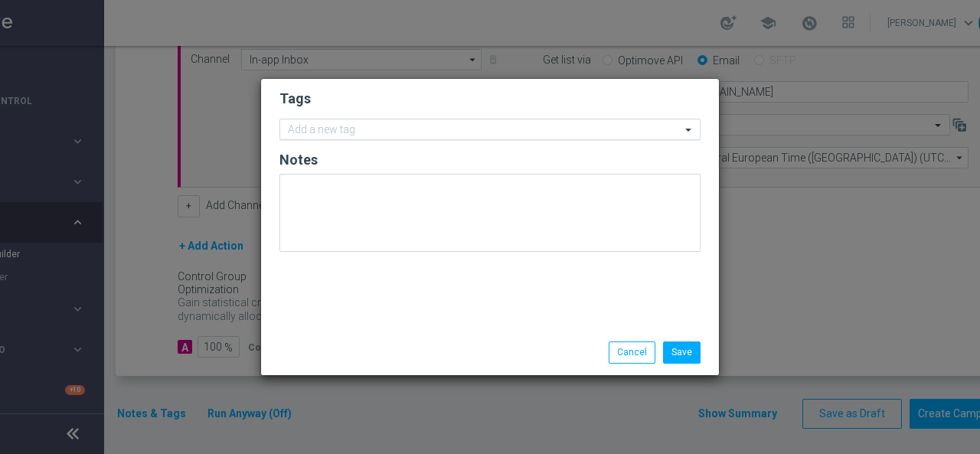
click at [310, 129] on input "text" at bounding box center [484, 130] width 393 height 13
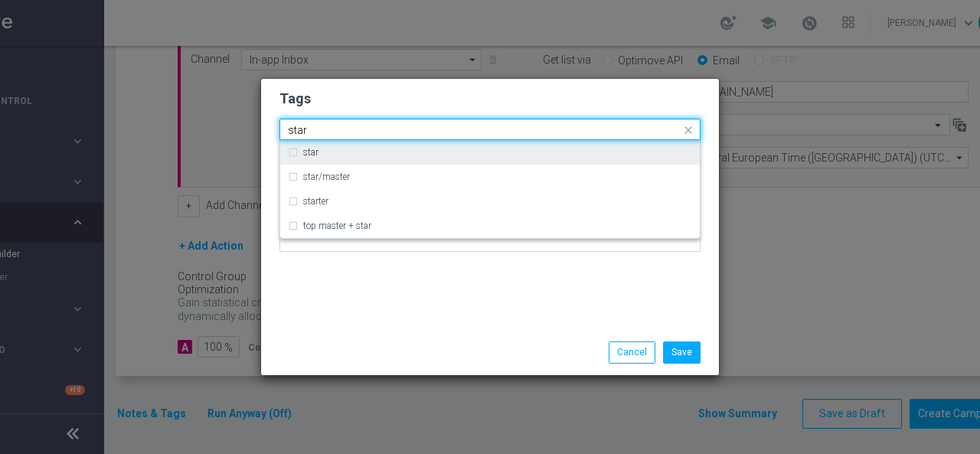
click at [313, 156] on label "star" at bounding box center [310, 152] width 15 height 9
type input "star"
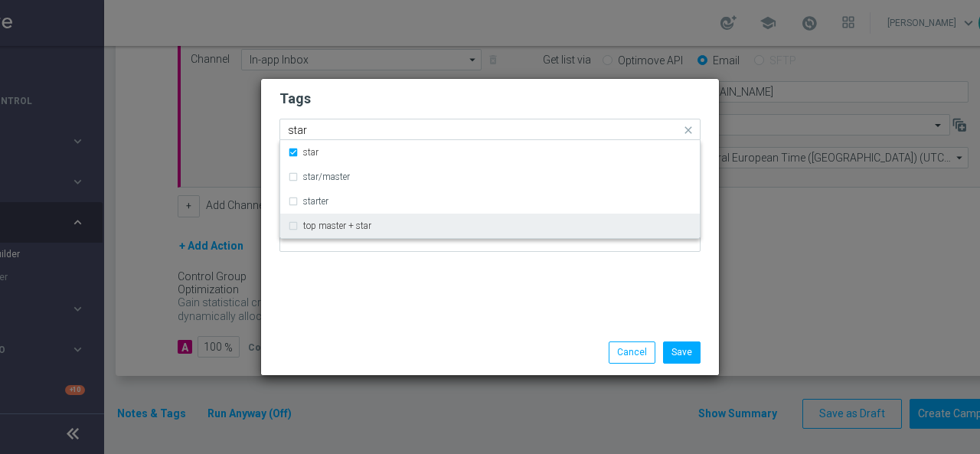
click at [309, 238] on div "top master + star" at bounding box center [490, 226] width 404 height 25
click at [313, 229] on label "top master + star" at bounding box center [337, 225] width 68 height 9
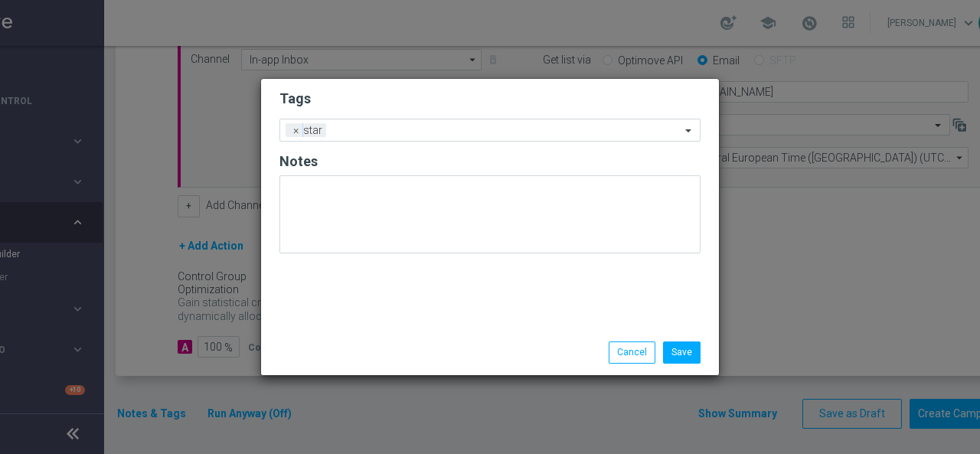
click at [301, 281] on div "Tags Add a new tag × star Notes" at bounding box center [490, 204] width 458 height 251
click at [371, 123] on div "Add a new tag × star" at bounding box center [480, 129] width 401 height 21
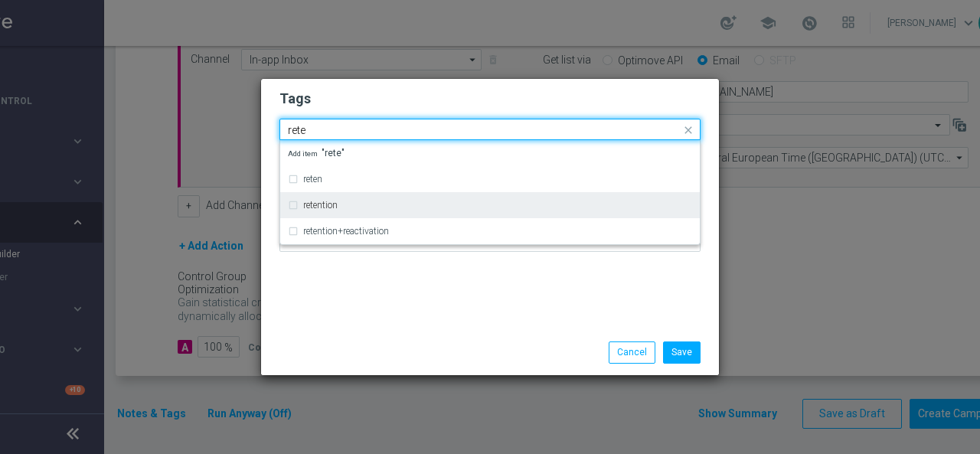
click at [345, 204] on div "retention" at bounding box center [497, 205] width 389 height 9
type input "rete"
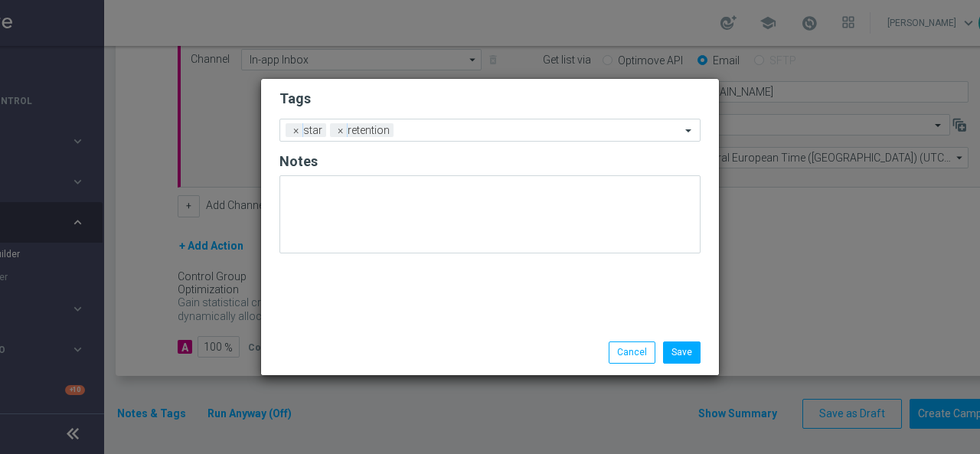
click at [319, 296] on div "Tags Add a new tag × star × retention Notes" at bounding box center [490, 204] width 458 height 251
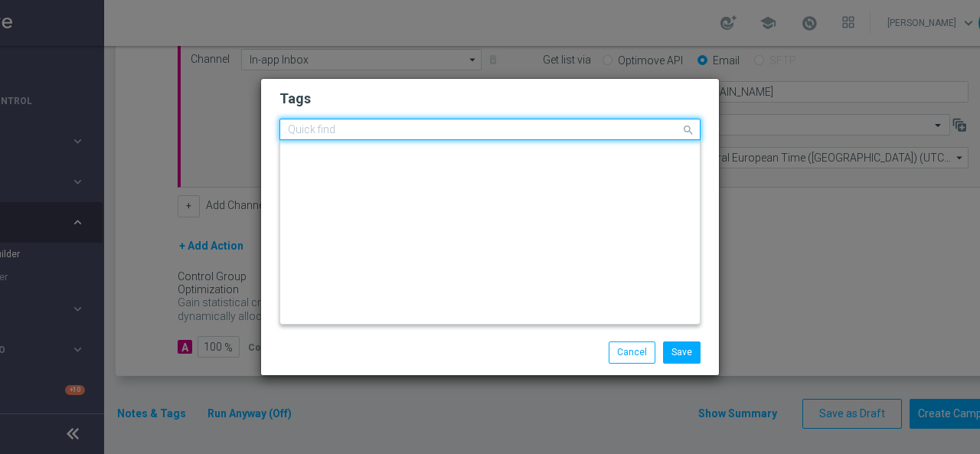
scroll to position [0, 0]
click at [425, 132] on input "text" at bounding box center [484, 130] width 393 height 13
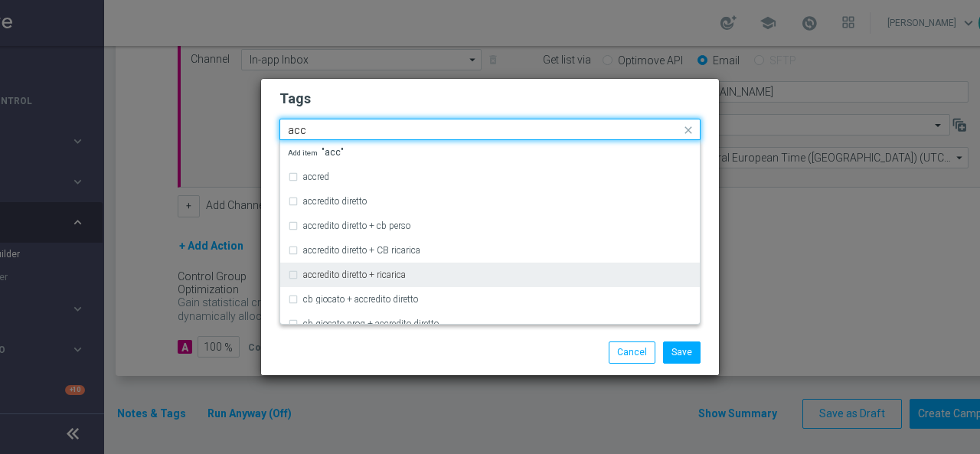
click at [388, 282] on div "accredito diretto + ricarica" at bounding box center [490, 275] width 404 height 25
type input "acc"
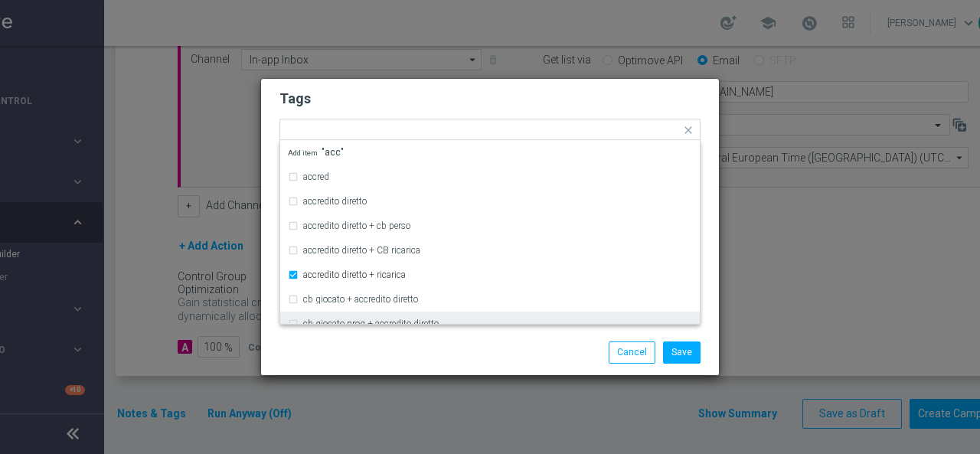
click at [536, 349] on div "Save Cancel" at bounding box center [564, 352] width 296 height 21
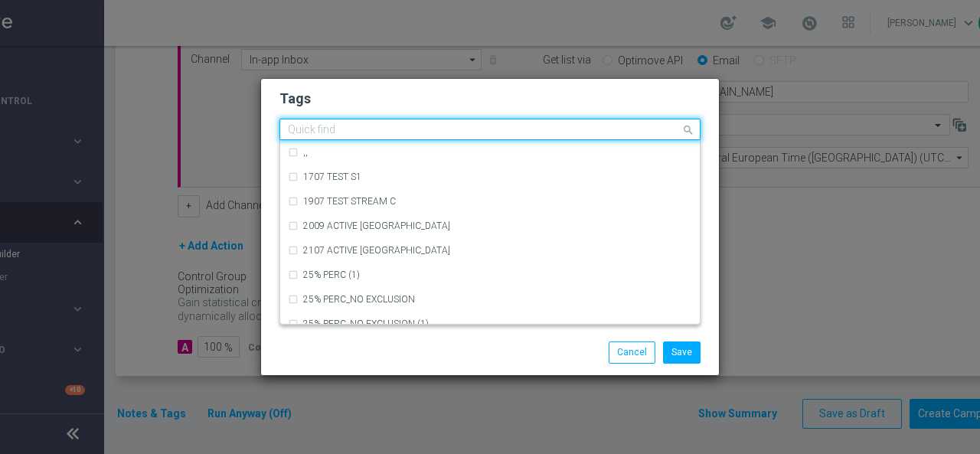
click at [565, 129] on input "text" at bounding box center [484, 130] width 393 height 13
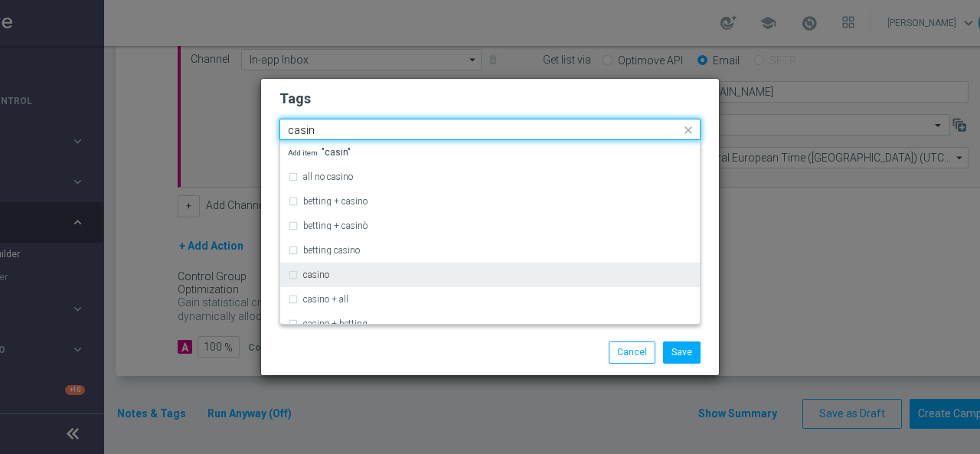
click at [351, 271] on div "casino" at bounding box center [497, 274] width 389 height 9
type input "casin"
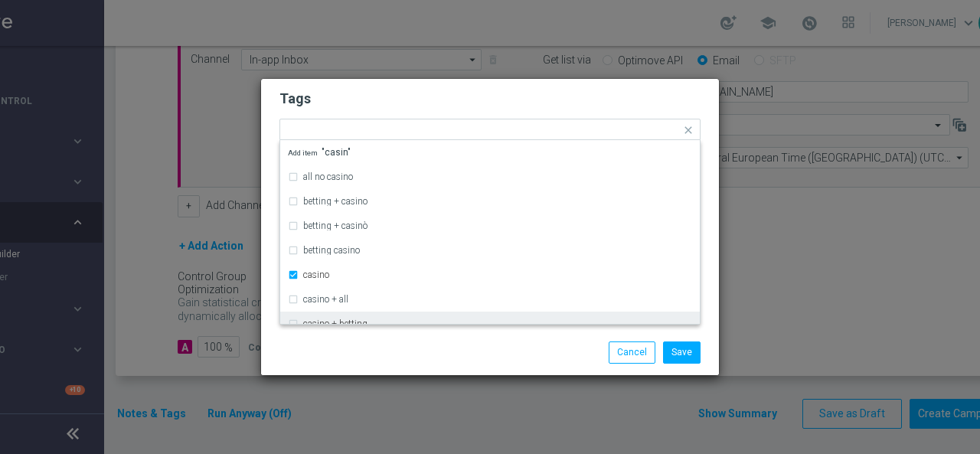
click at [340, 341] on div "Save Cancel" at bounding box center [490, 352] width 458 height 44
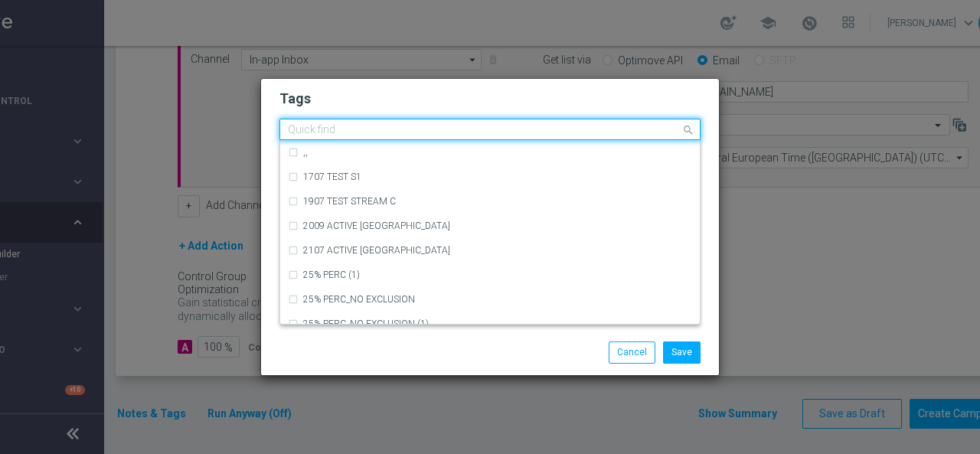
click at [610, 133] on input "text" at bounding box center [484, 130] width 393 height 13
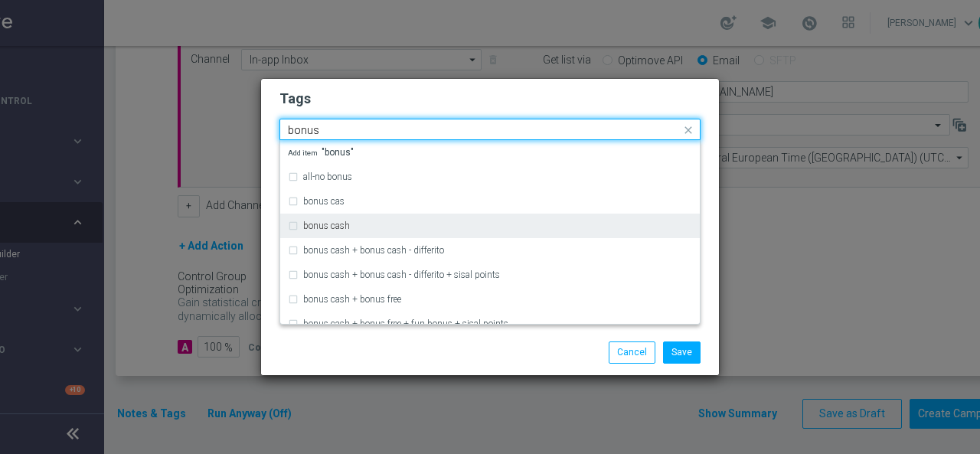
click at [460, 222] on div "bonus cash" at bounding box center [497, 225] width 389 height 9
type input "bonus"
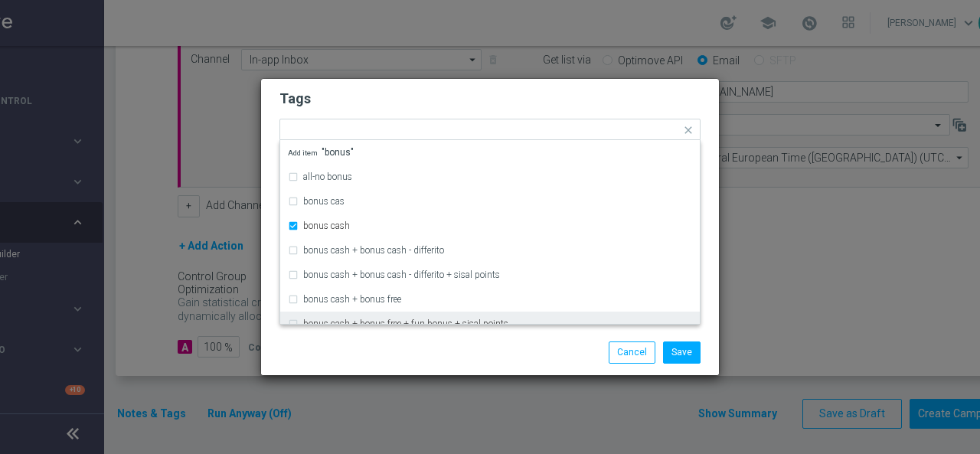
click at [388, 345] on div "Save Cancel" at bounding box center [490, 352] width 444 height 21
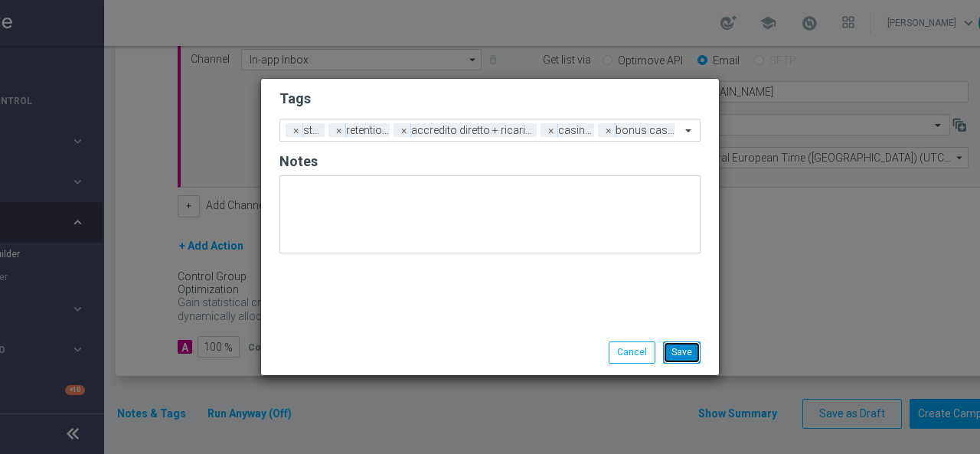
click at [686, 353] on button "Save" at bounding box center [682, 352] width 38 height 21
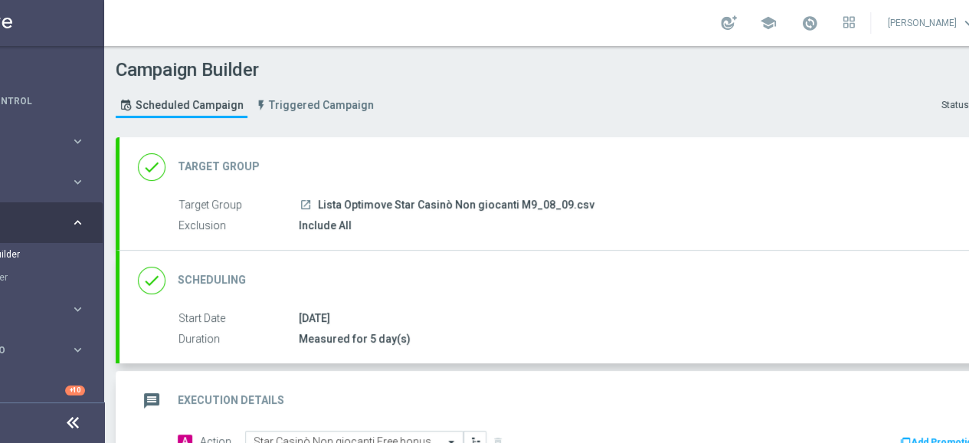
scroll to position [77, 0]
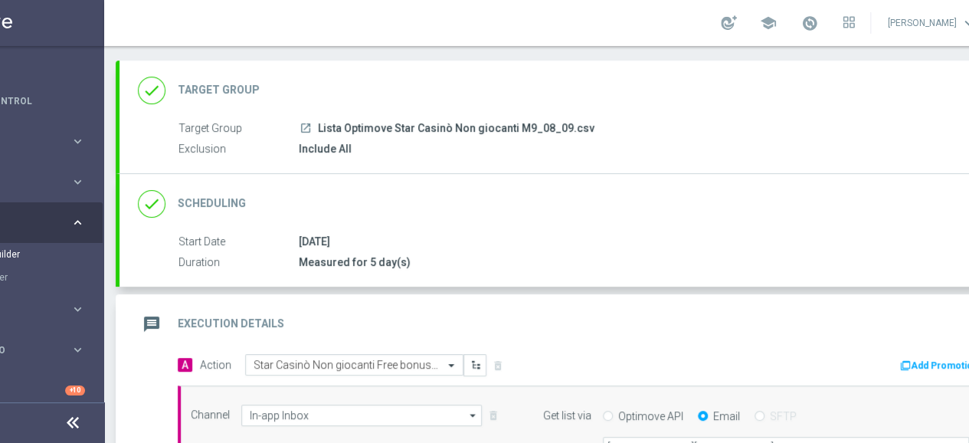
click at [160, 315] on icon "message" at bounding box center [152, 324] width 28 height 28
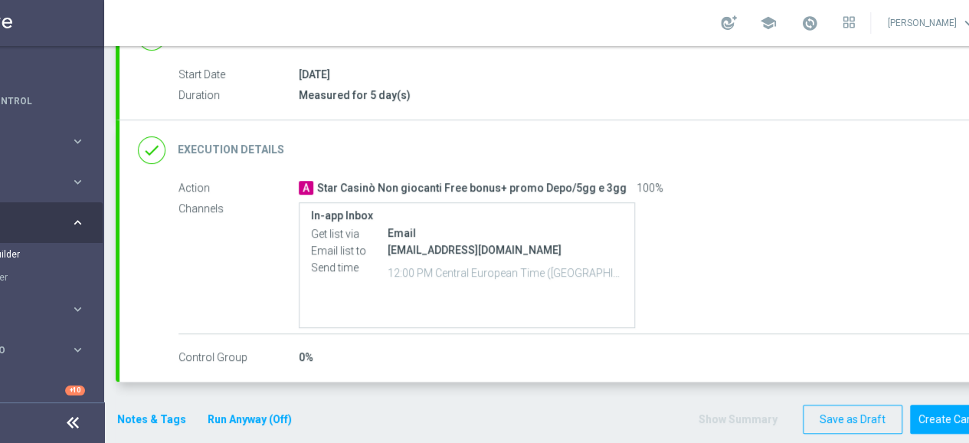
scroll to position [250, 0]
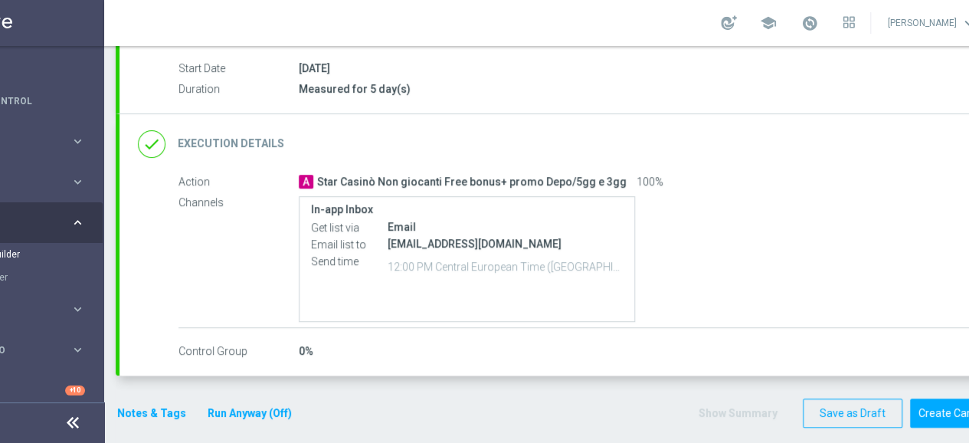
click at [159, 408] on button "Notes & Tags" at bounding box center [152, 413] width 72 height 19
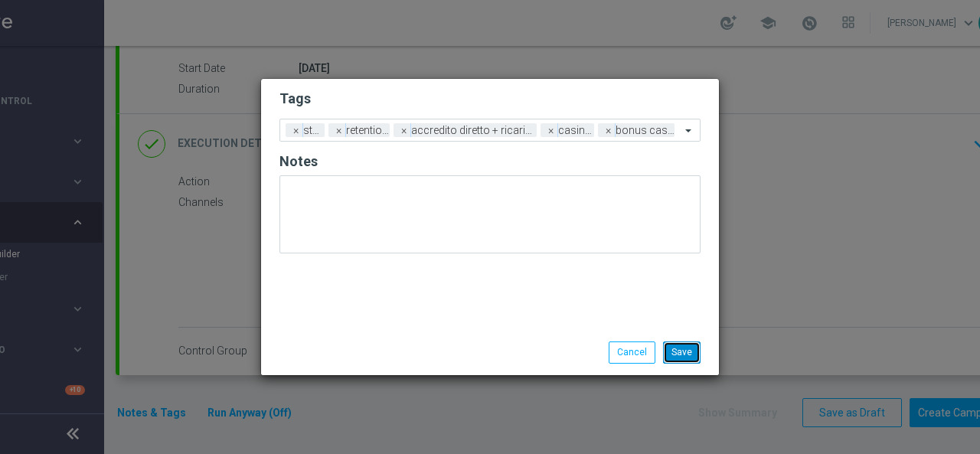
click at [672, 358] on button "Save" at bounding box center [682, 352] width 38 height 21
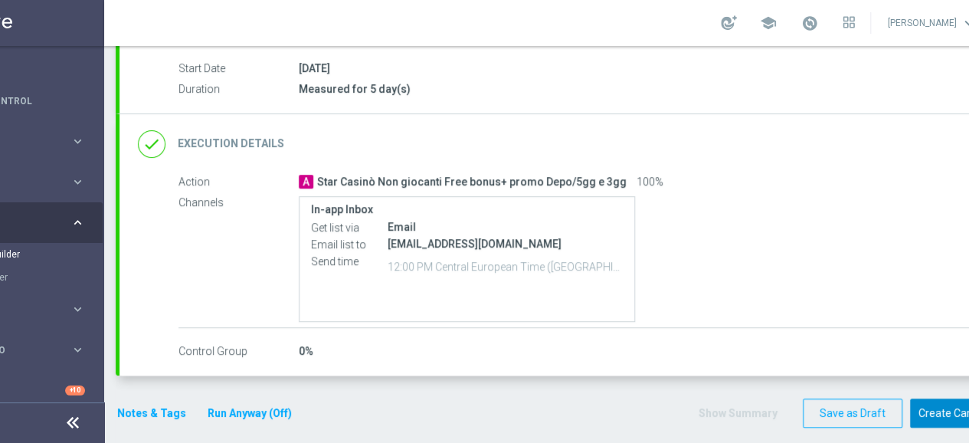
click at [938, 408] on button "Create Campaign" at bounding box center [961, 413] width 102 height 30
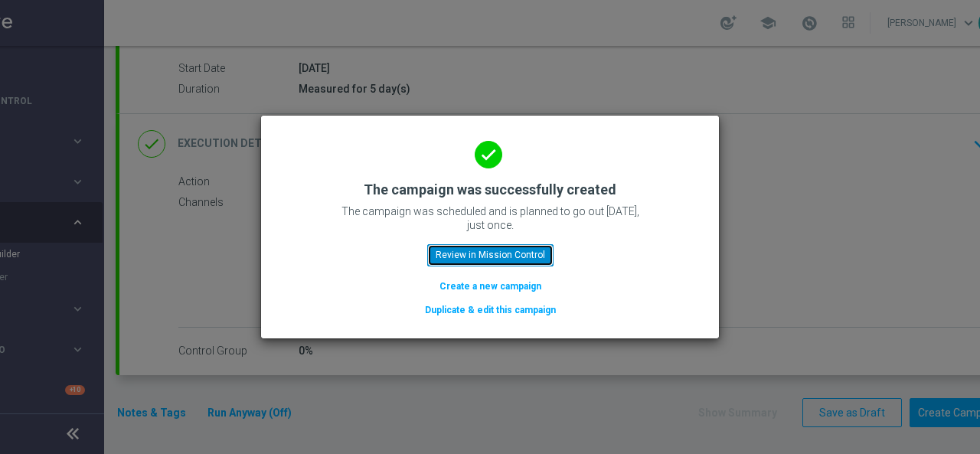
click at [532, 257] on button "Review in Mission Control" at bounding box center [490, 254] width 126 height 21
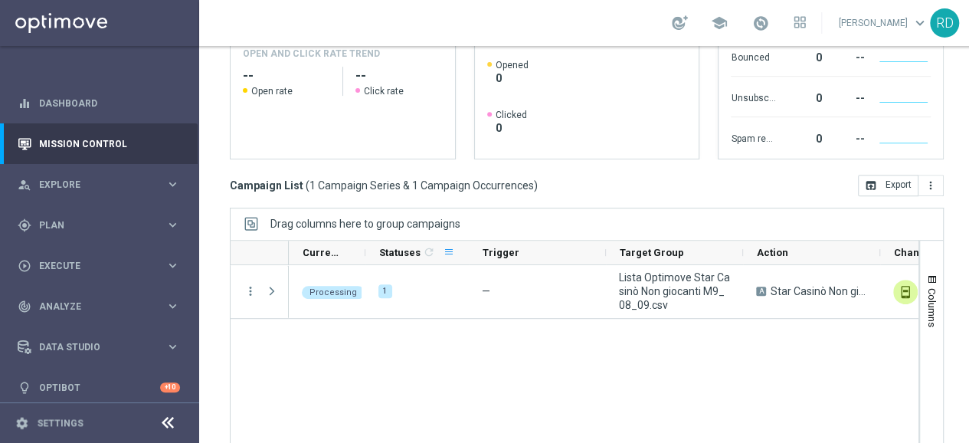
scroll to position [341, 0]
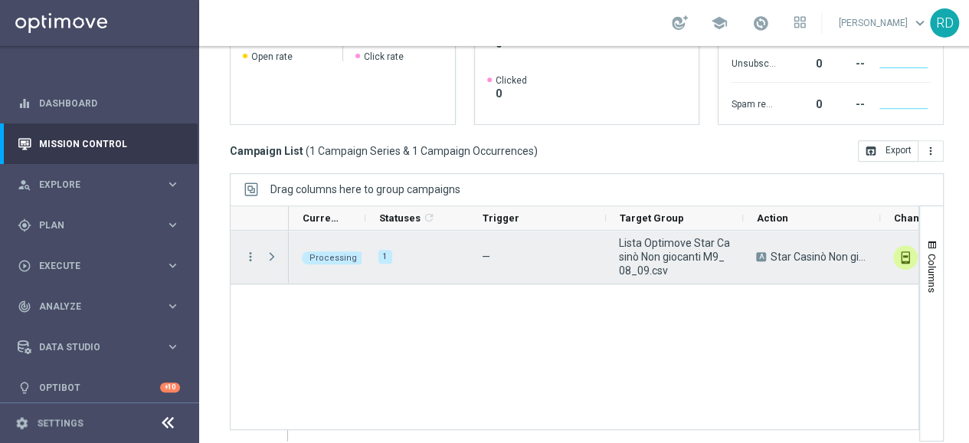
click at [270, 251] on span "Press SPACE to select this row." at bounding box center [272, 256] width 14 height 12
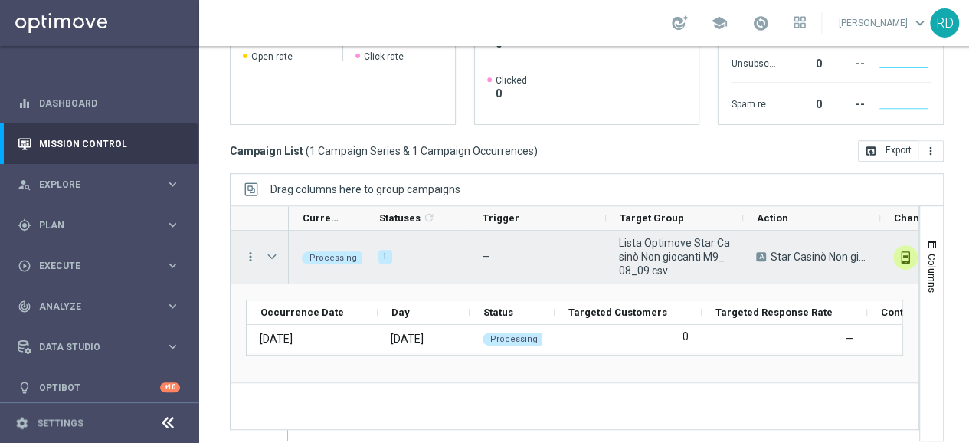
click at [270, 252] on span "Press SPACE to select this row." at bounding box center [272, 256] width 14 height 12
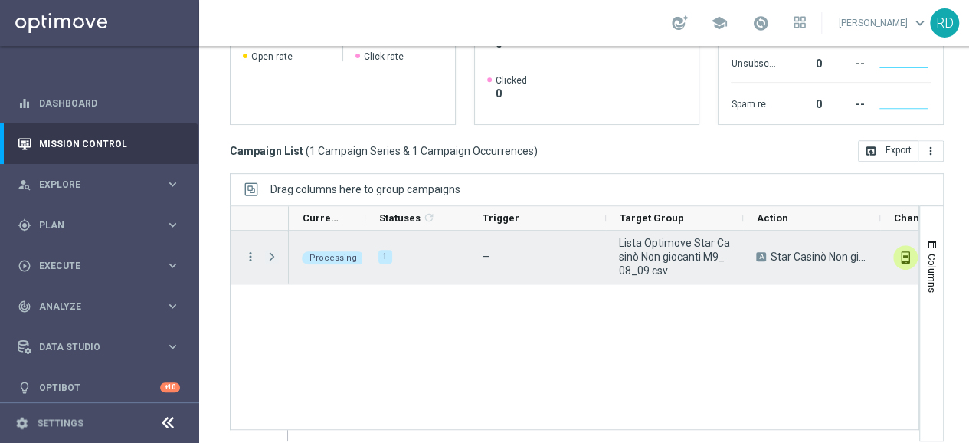
click at [270, 254] on span "Press SPACE to select this row." at bounding box center [272, 256] width 14 height 12
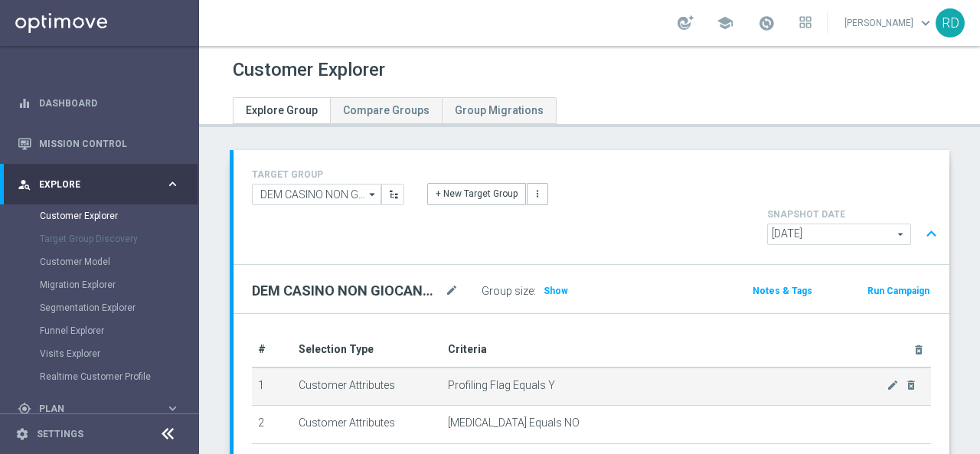
click at [532, 205] on span "+ New Target Group more_vert" at bounding box center [487, 193] width 121 height 21
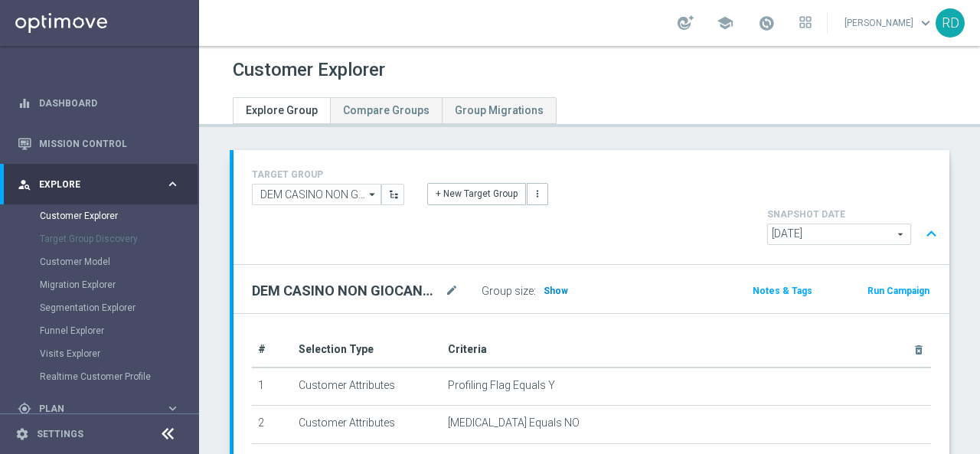
click at [558, 286] on span "Show" at bounding box center [556, 291] width 25 height 11
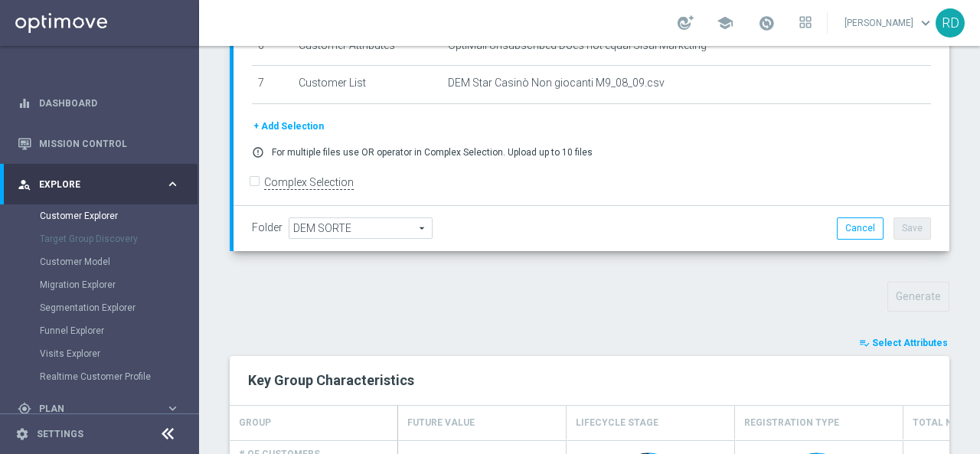
scroll to position [383, 0]
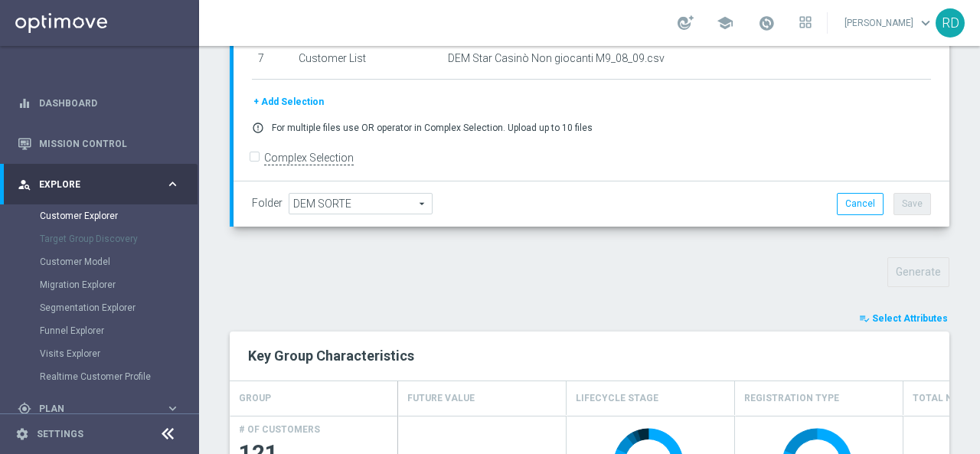
click at [872, 313] on span "Select Attributes" at bounding box center [910, 318] width 76 height 11
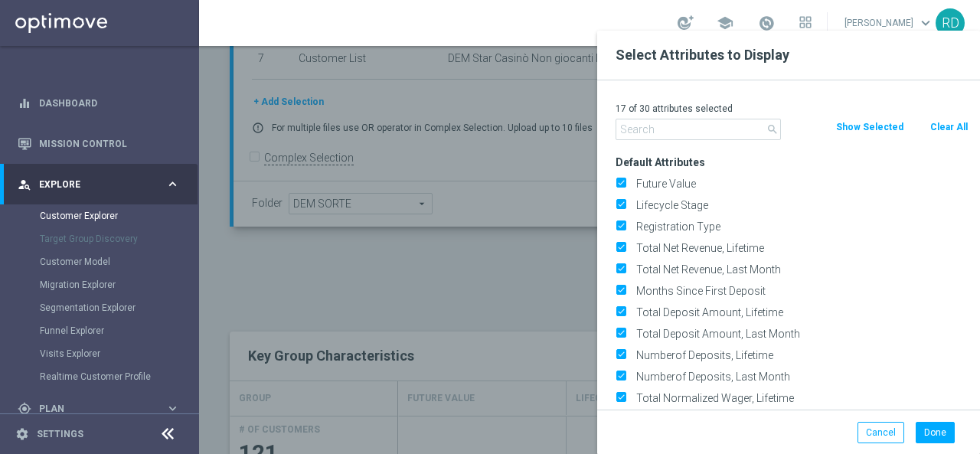
click at [646, 133] on input "text" at bounding box center [698, 129] width 165 height 21
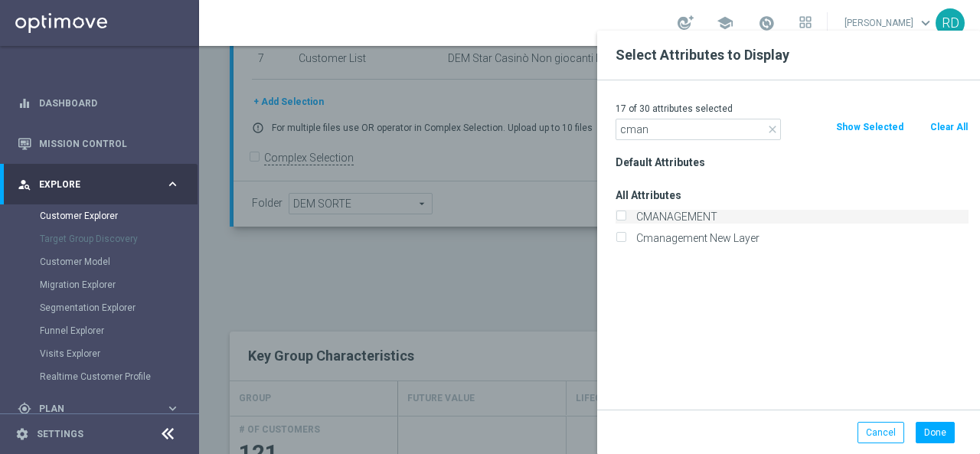
type input "cman"
click at [680, 215] on label "CMANAGEMENT" at bounding box center [800, 217] width 338 height 14
click at [626, 215] on input "CMANAGEMENT" at bounding box center [621, 219] width 10 height 10
checkbox input "true"
click at [935, 430] on button "Done" at bounding box center [935, 432] width 39 height 21
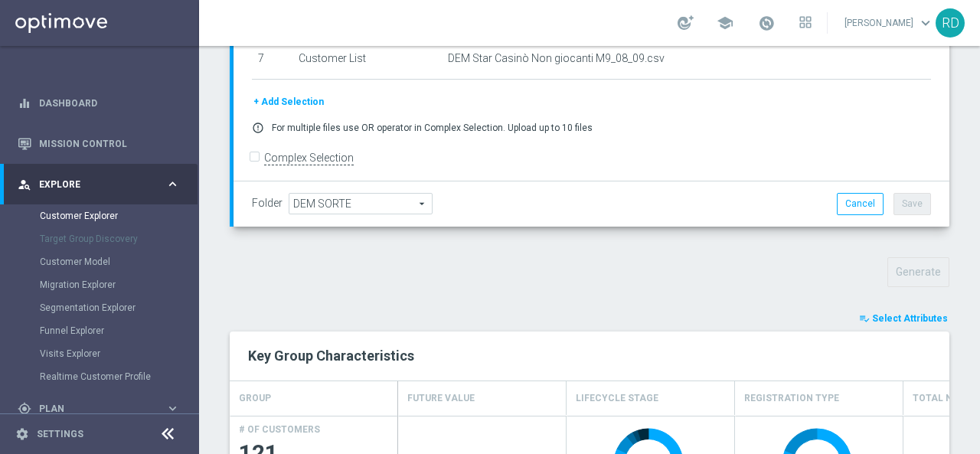
click at [874, 313] on span "Select Attributes" at bounding box center [910, 318] width 76 height 11
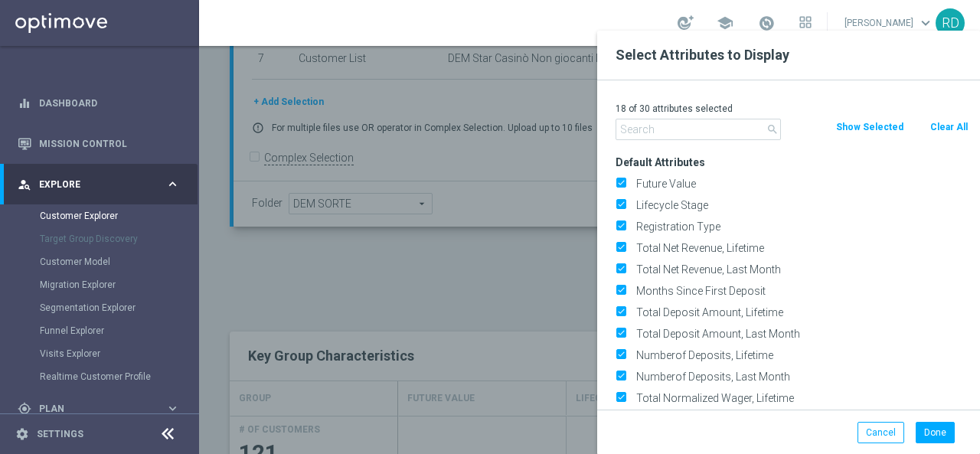
click at [668, 136] on input "text" at bounding box center [698, 129] width 165 height 21
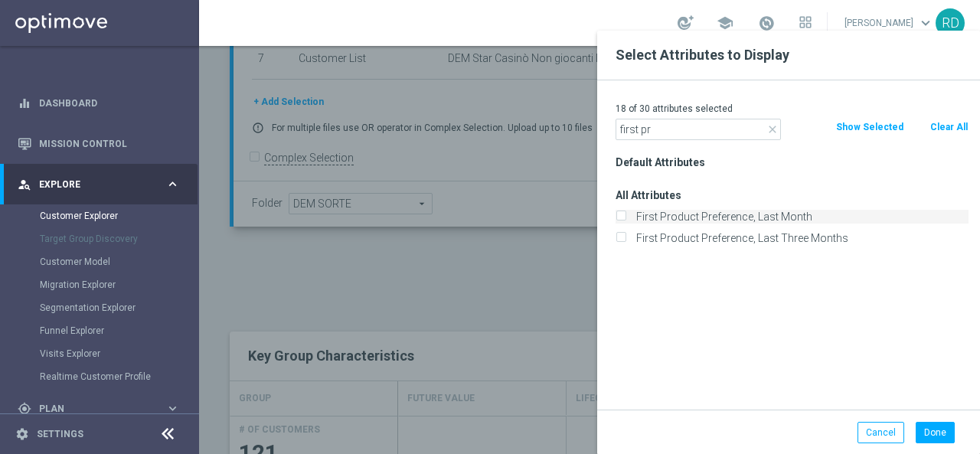
type input "first pr"
click at [700, 212] on label "First Product Preference, Last Month" at bounding box center [800, 217] width 338 height 14
click at [626, 214] on input "First Product Preference, Last Month" at bounding box center [621, 219] width 10 height 10
checkbox input "true"
click at [766, 261] on div "Default Attributes All Attributes First Product Preference, Last Month First Pr…" at bounding box center [792, 281] width 376 height 258
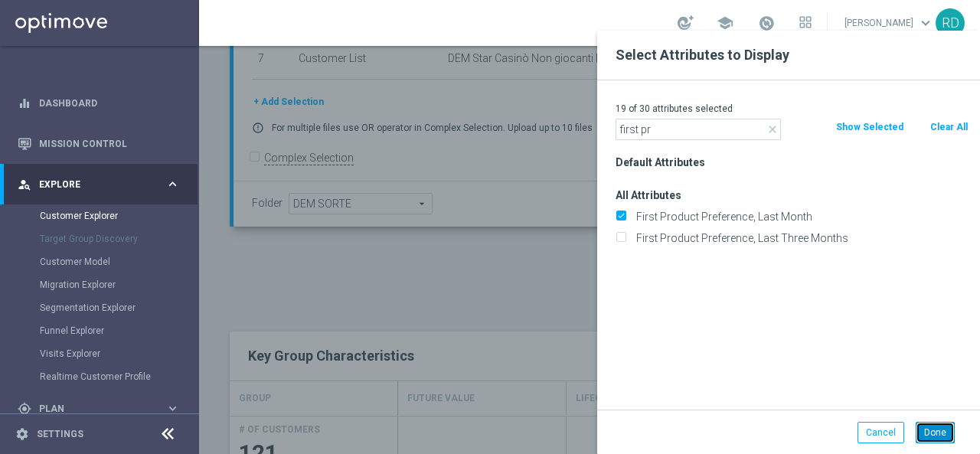
click at [933, 434] on button "Done" at bounding box center [935, 432] width 39 height 21
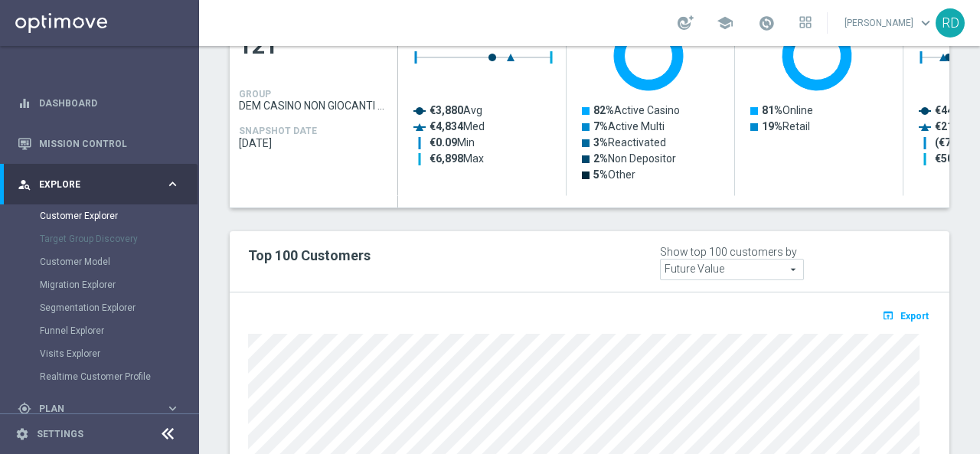
scroll to position [843, 0]
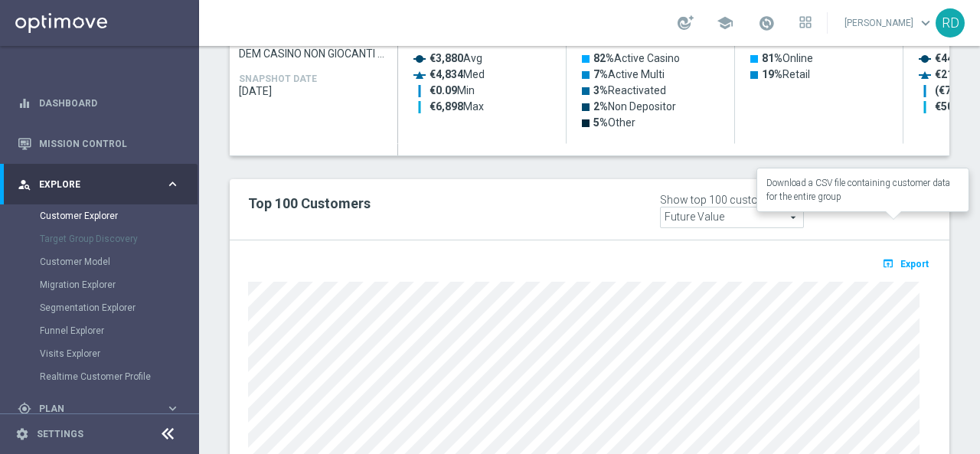
click at [901, 259] on span "Export" at bounding box center [915, 264] width 28 height 11
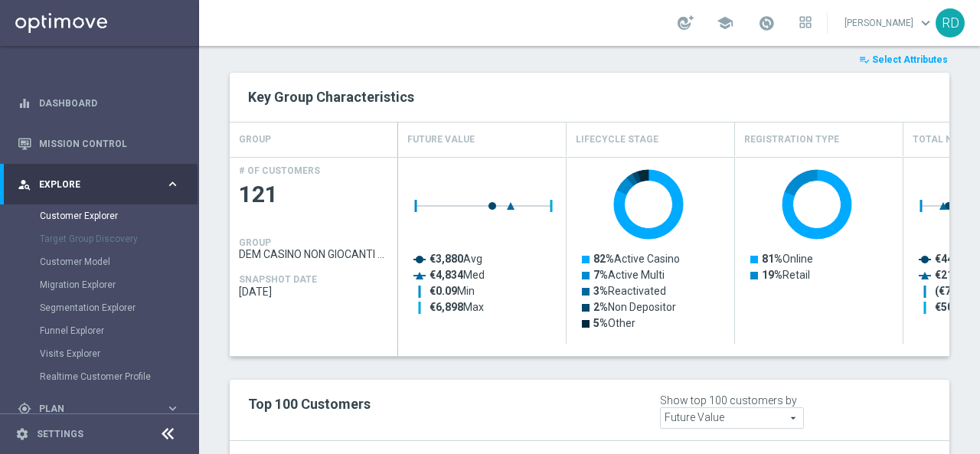
scroll to position [613, 0]
